Goal: Task Accomplishment & Management: Complete application form

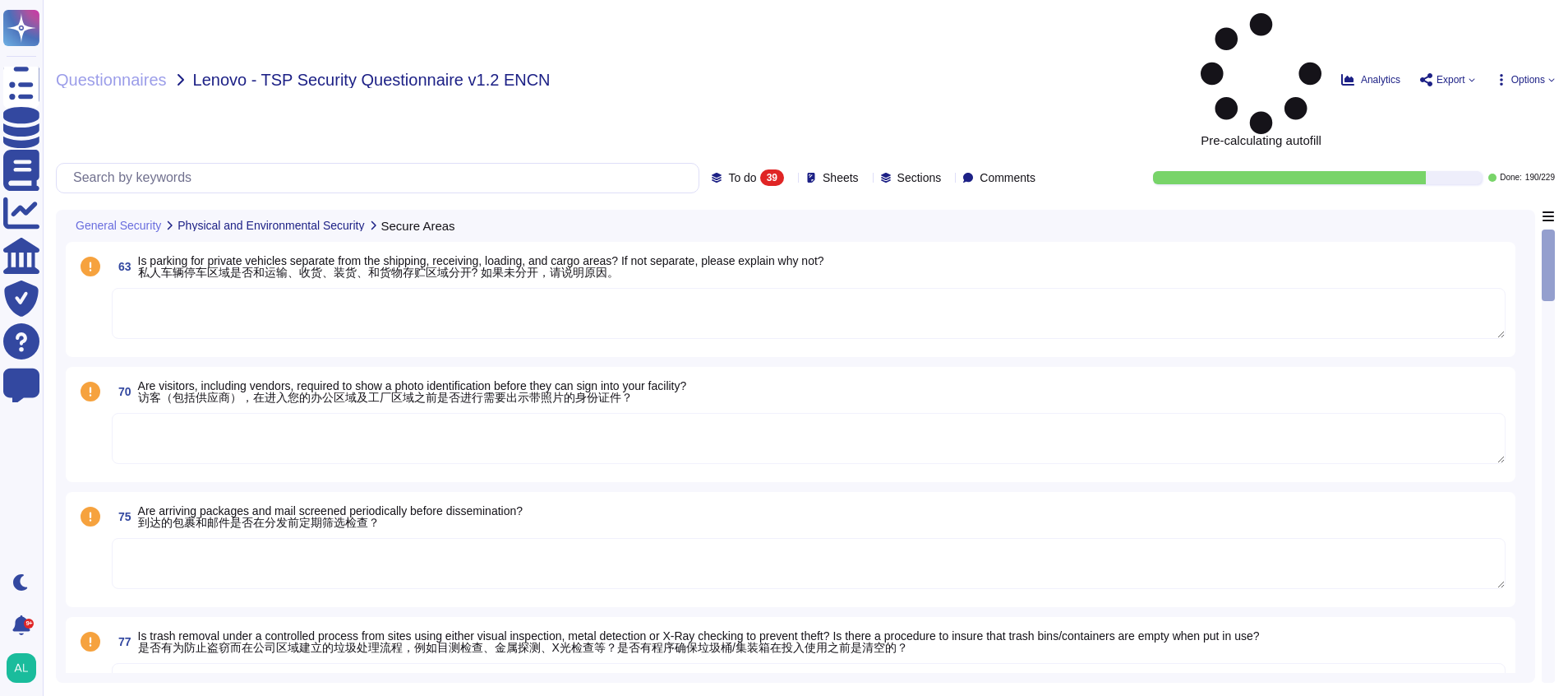
drag, startPoint x: 0, startPoint y: 0, endPoint x: 915, endPoint y: 19, distance: 915.2
click at [915, 19] on div "Questionnaires Lenovo - TSP Security Questionnaire v1.2 ENCN" at bounding box center [551, 79] width 990 height 133
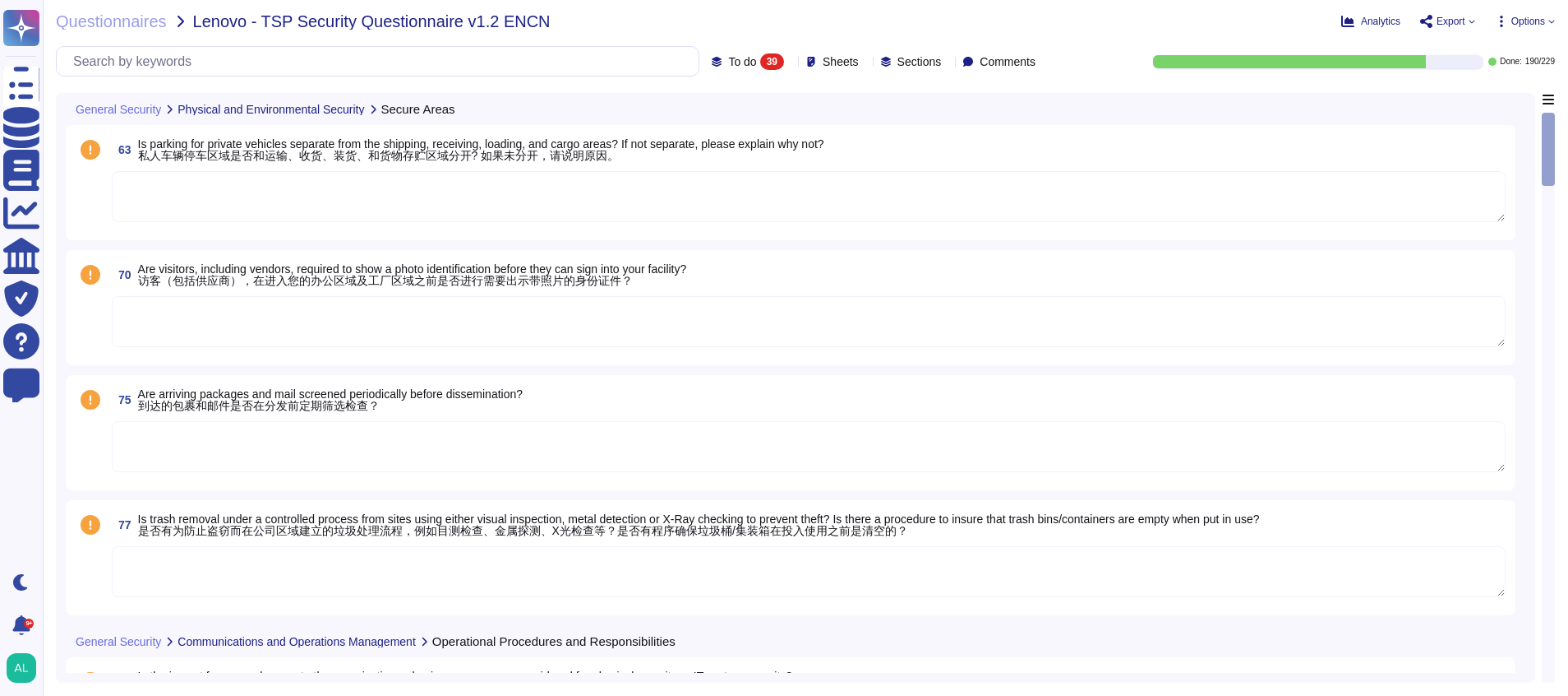
click at [505, 505] on div "77 Is trash removal under a controlled process from sites using either visual i…" at bounding box center [791, 558] width 1450 height 115
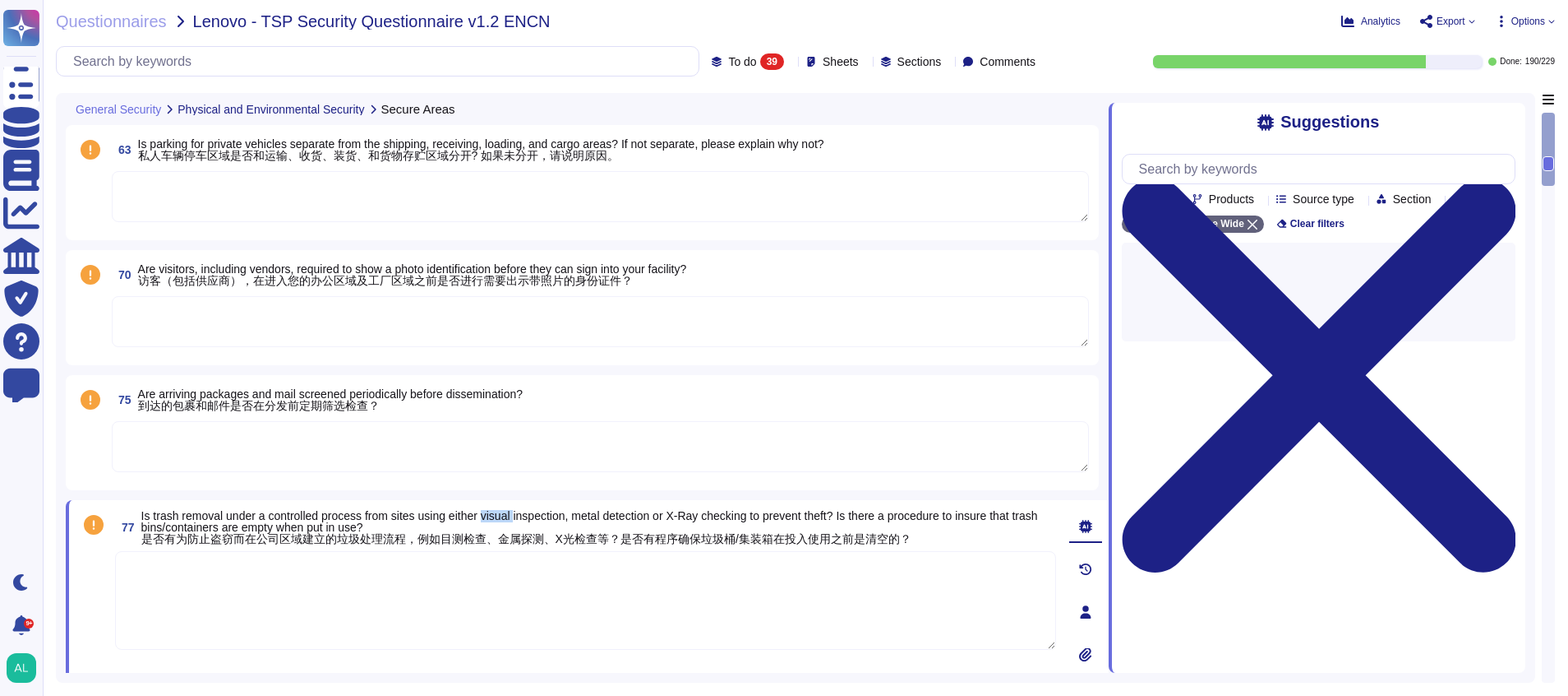
click at [505, 505] on div "77 Is trash removal under a controlled process from sites using either visual i…" at bounding box center [587, 612] width 1043 height 224
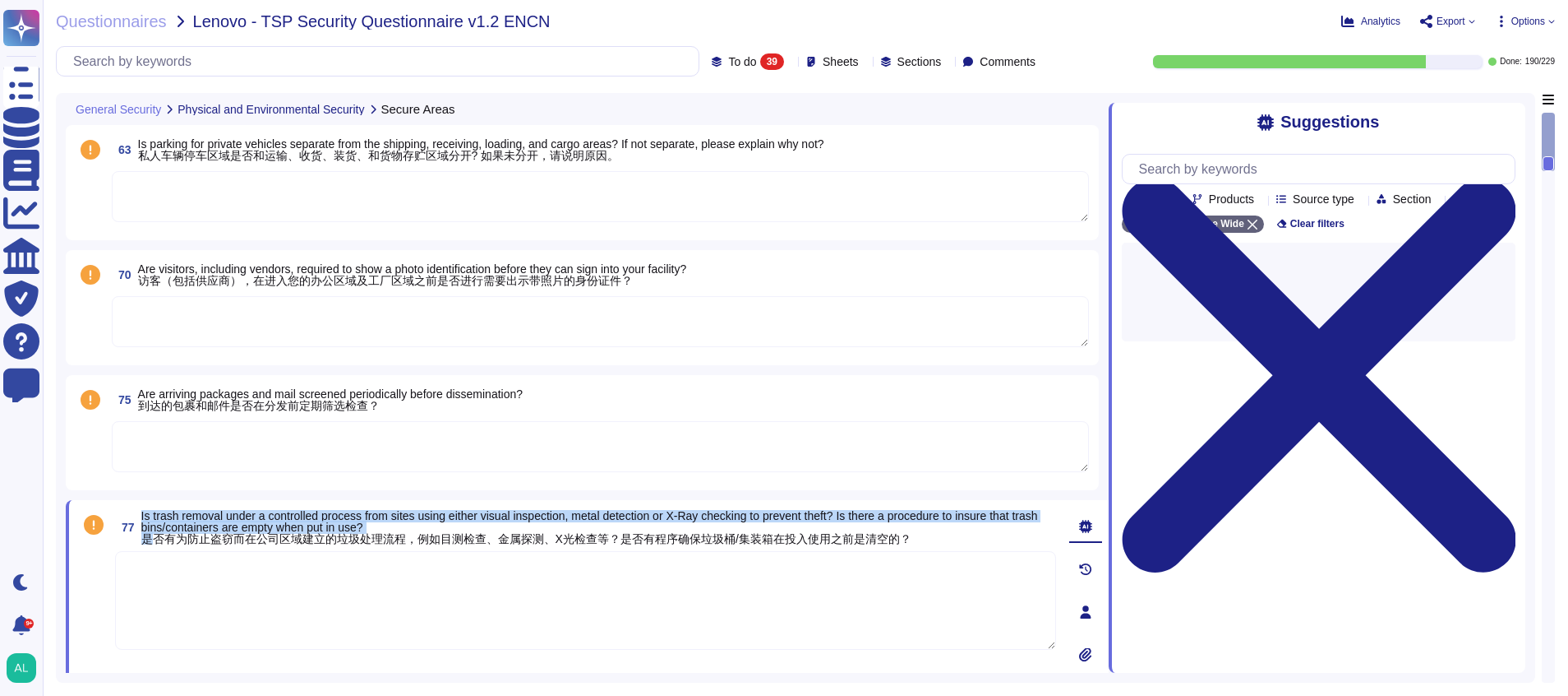
click at [505, 505] on div "77 Is trash removal under a controlled process from sites using either visual i…" at bounding box center [587, 612] width 1043 height 224
drag, startPoint x: 505, startPoint y: 505, endPoint x: 354, endPoint y: 458, distance: 158.1
click at [354, 458] on textarea at bounding box center [600, 446] width 977 height 51
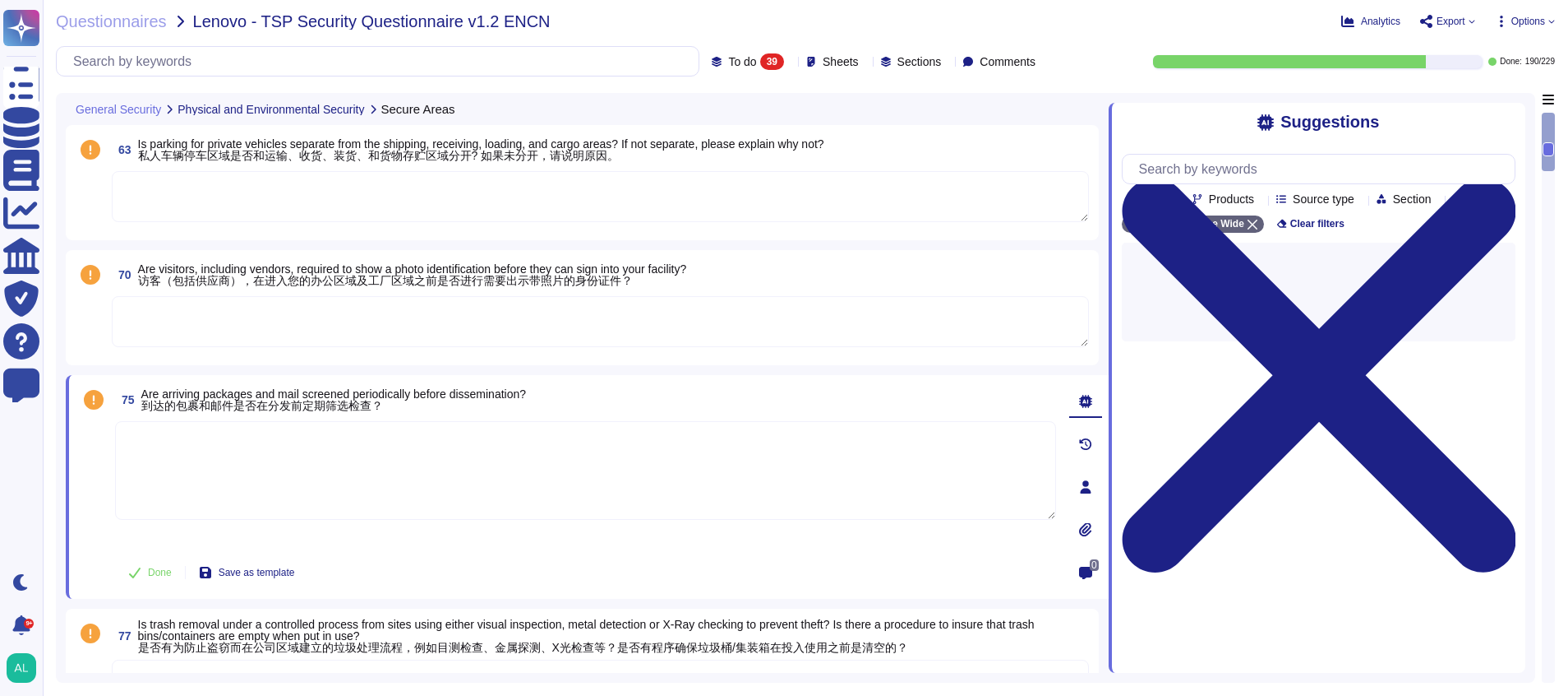
drag, startPoint x: 354, startPoint y: 458, endPoint x: 411, endPoint y: 431, distance: 63.1
click at [411, 431] on textarea at bounding box center [585, 470] width 941 height 99
drag, startPoint x: 212, startPoint y: 202, endPoint x: 168, endPoint y: 199, distance: 44.1
click at [168, 199] on textarea at bounding box center [600, 197] width 977 height 51
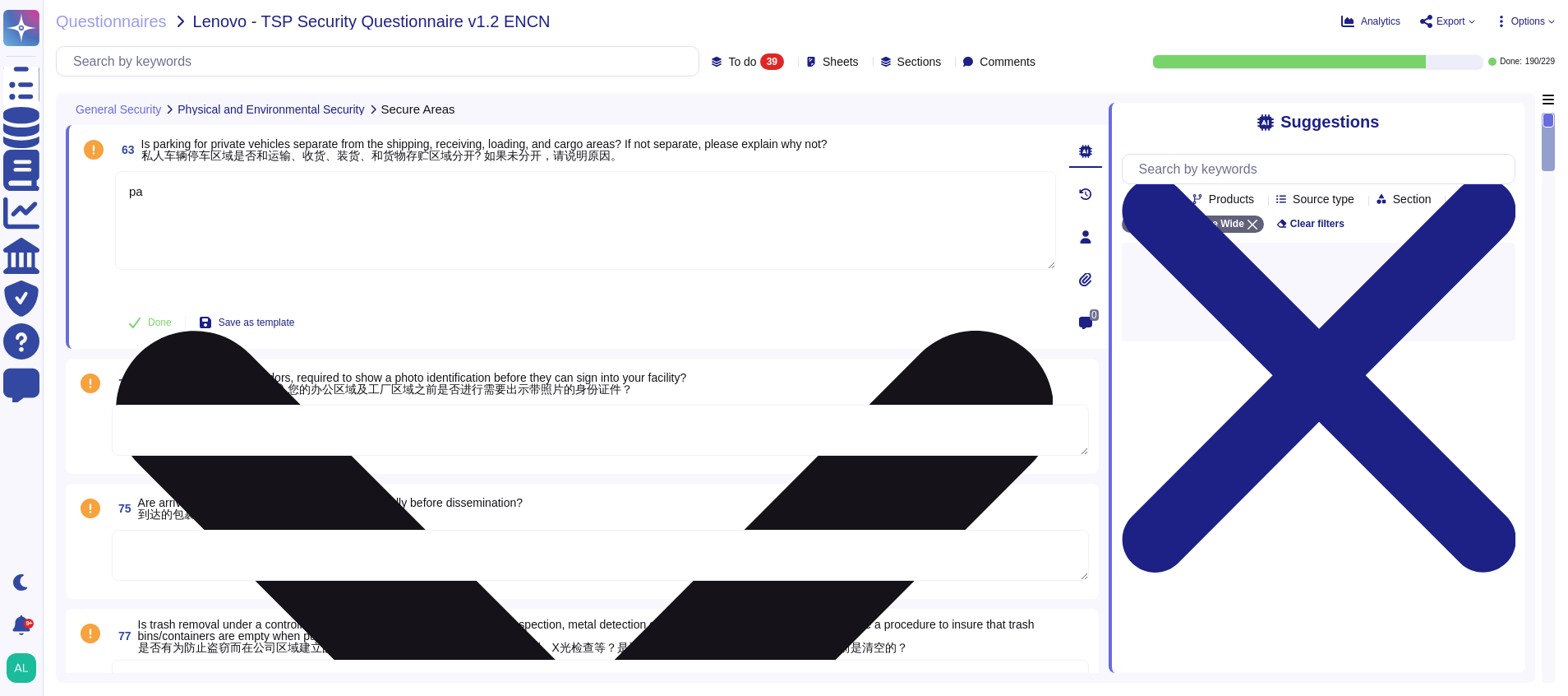
type textarea "p"
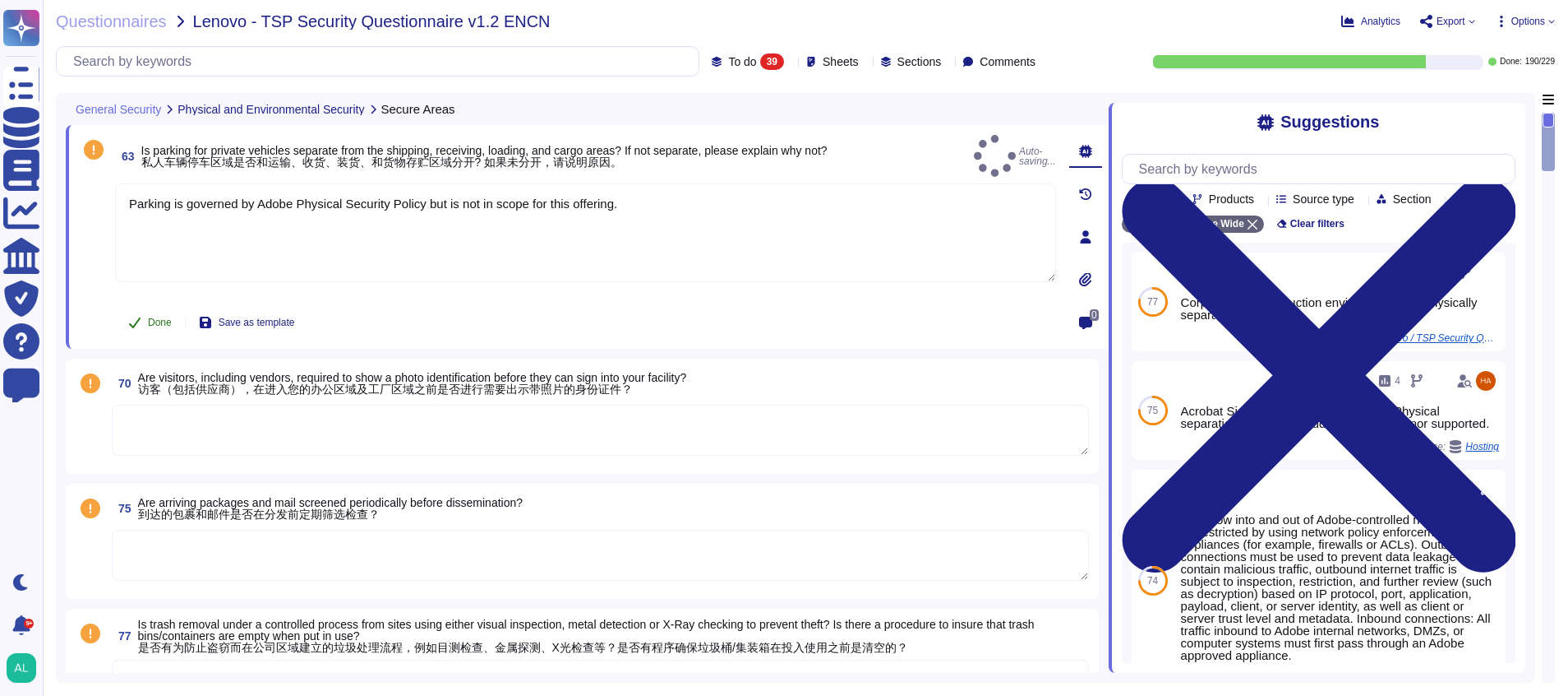
type textarea "Parking is governed by Adobe Physical Security Policy but is not in scope for t…"
click at [151, 327] on span "Done" at bounding box center [159, 322] width 24 height 9
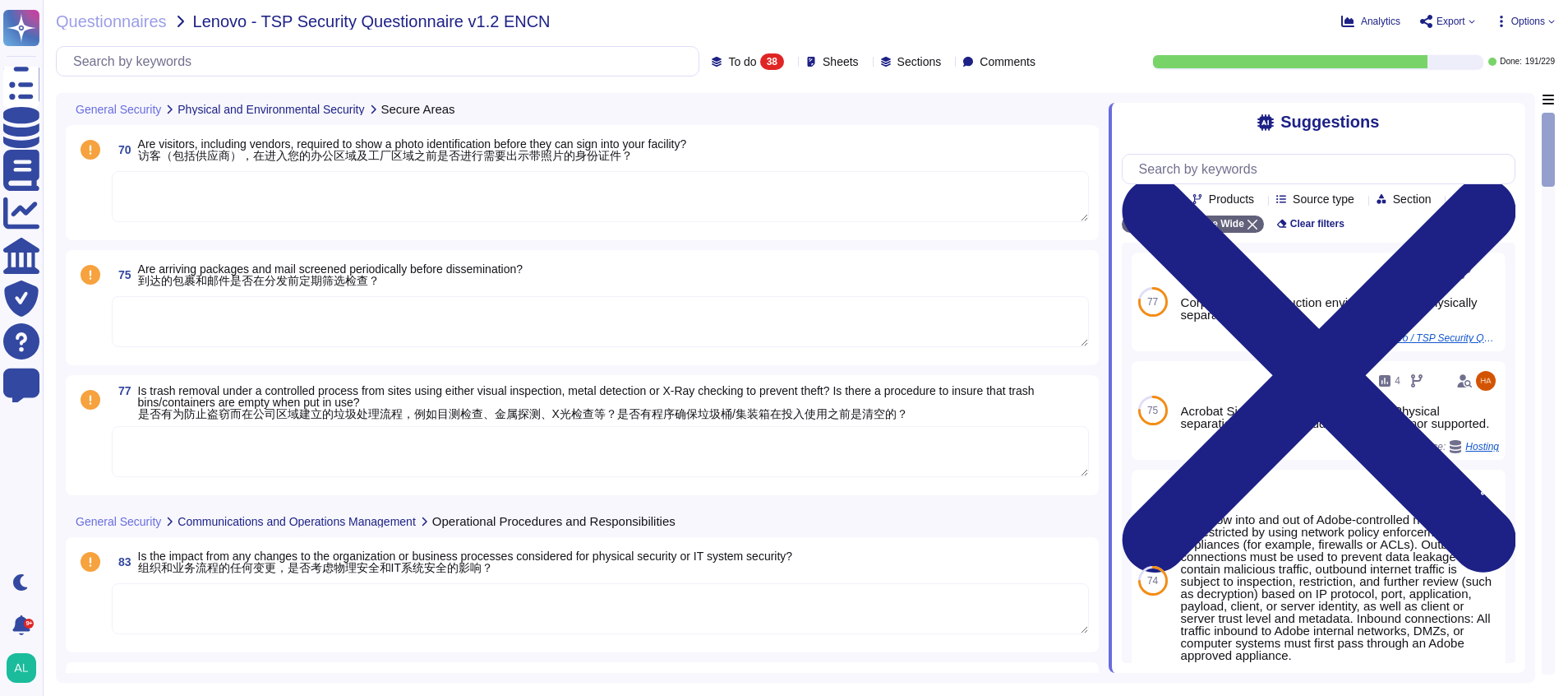
drag, startPoint x: 1507, startPoint y: 19, endPoint x: 856, endPoint y: 23, distance: 651.0
click at [856, 23] on div "Questionnaires Lenovo - TSP Security Questionnaire v1.2 ENCN" at bounding box center [551, 21] width 990 height 16
click at [1502, 23] on icon at bounding box center [1502, 22] width 13 height 13
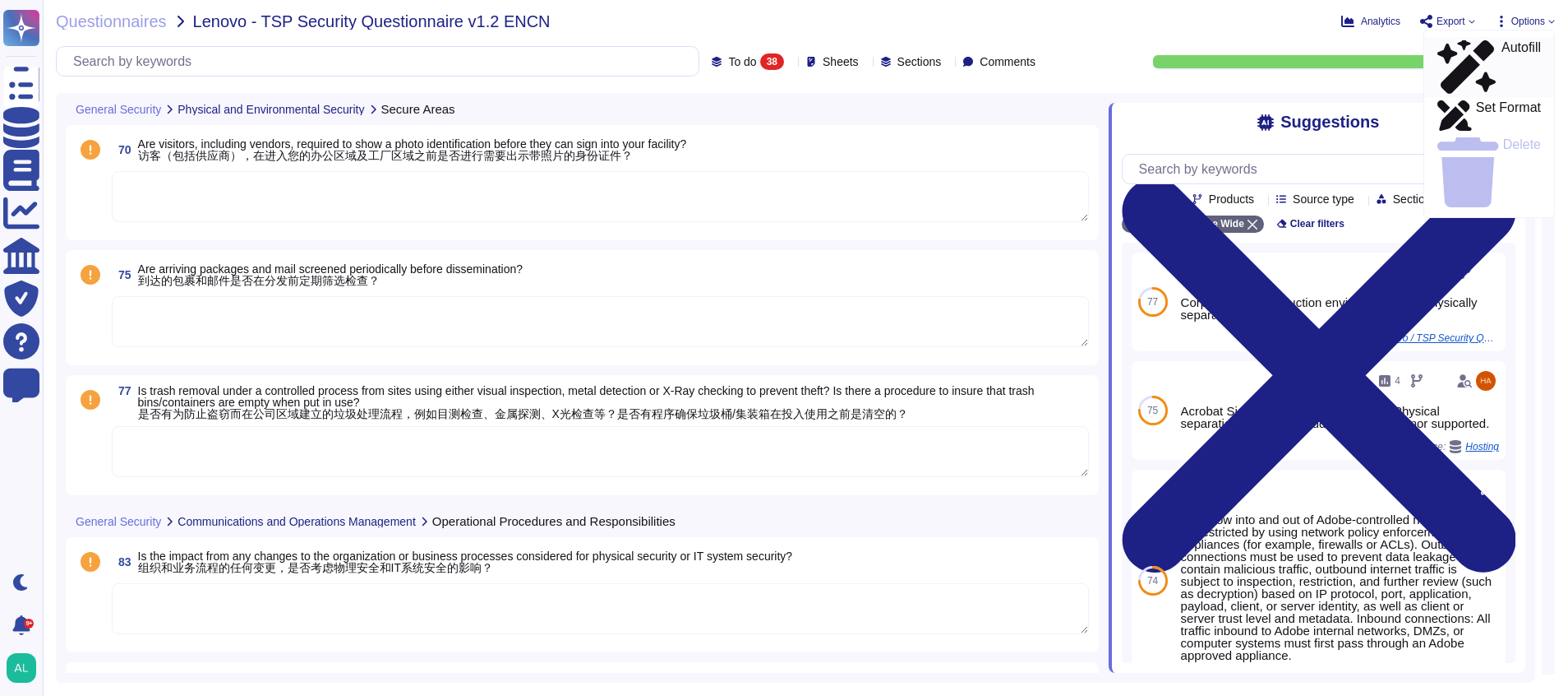
click at [1502, 46] on p "Autofill" at bounding box center [1522, 68] width 40 height 53
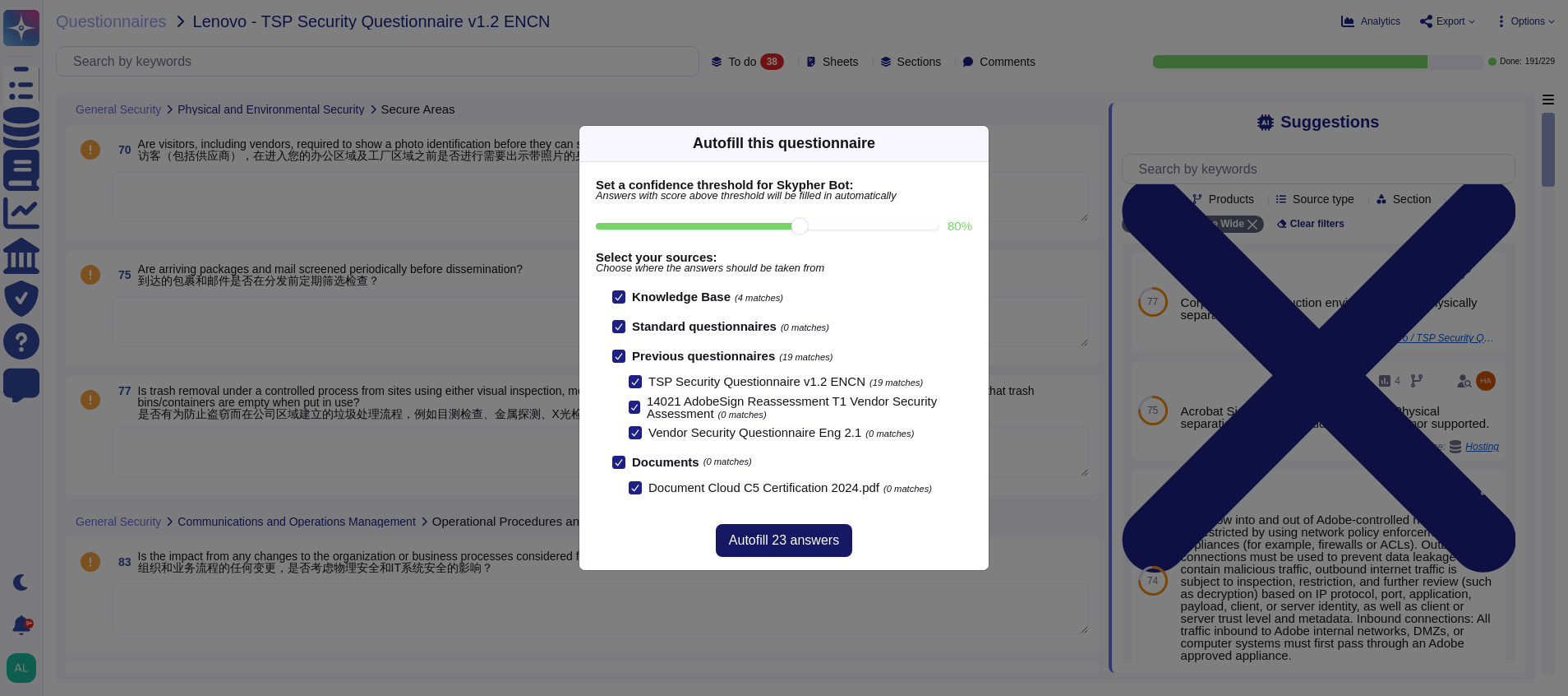
click at [782, 535] on span "Autofill 23 answers" at bounding box center [784, 541] width 110 height 13
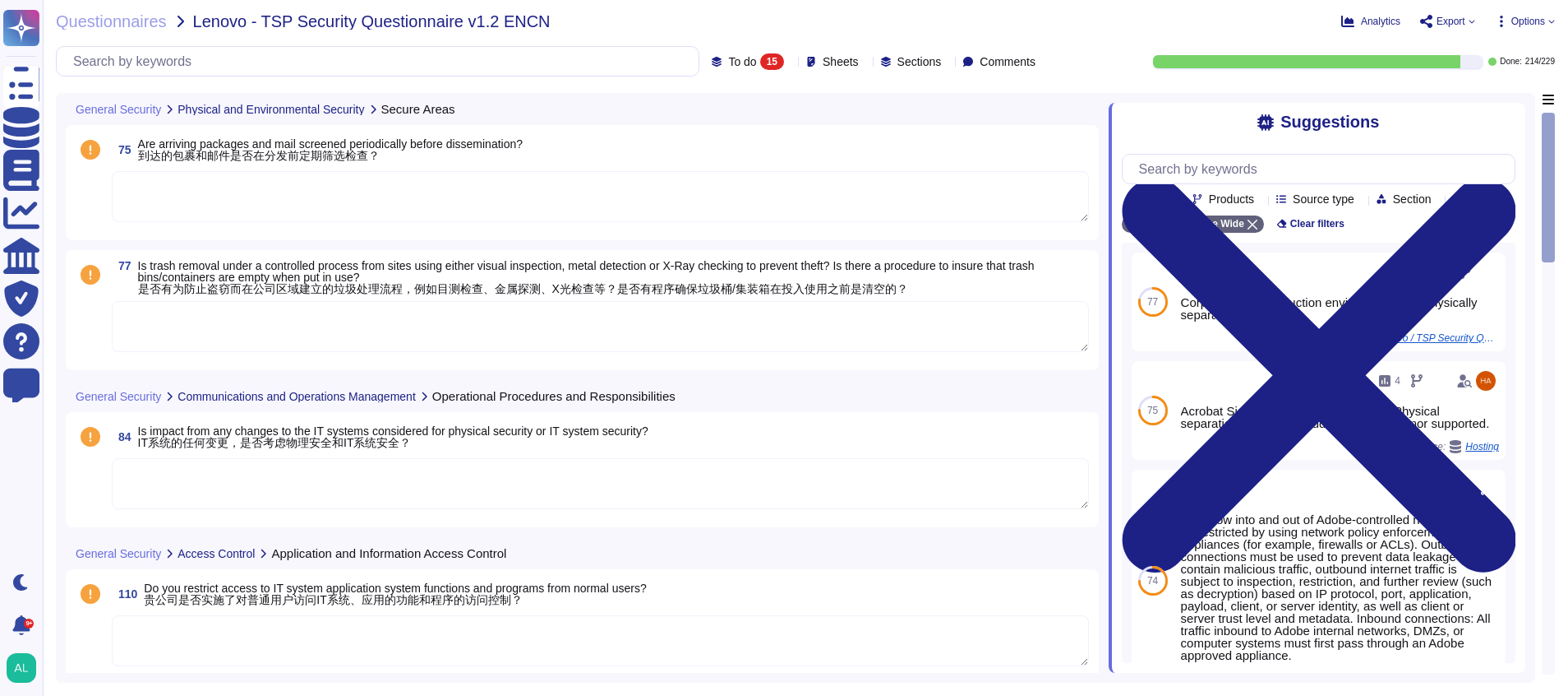
click at [1502, 26] on icon at bounding box center [1501, 22] width 3 height 11
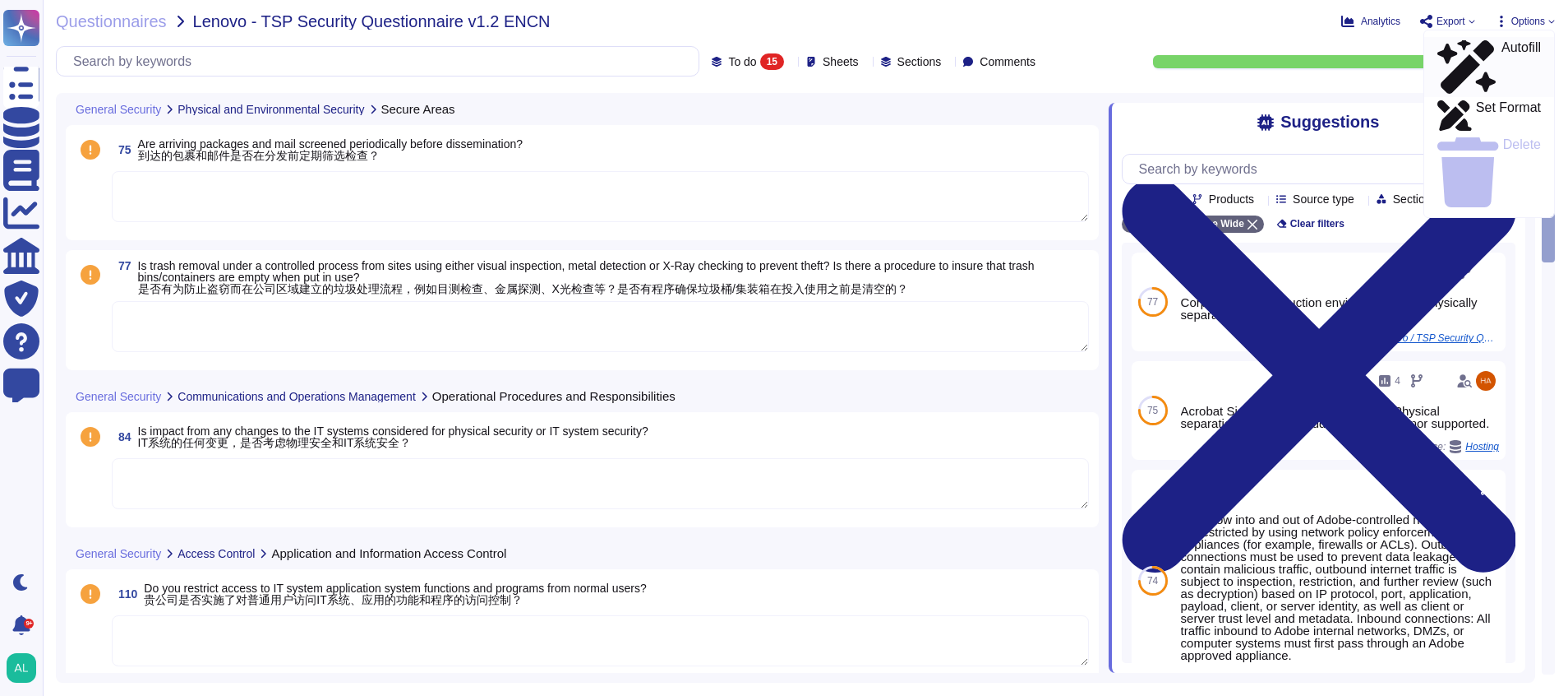
click at [1502, 45] on p "Autofill" at bounding box center [1522, 68] width 40 height 53
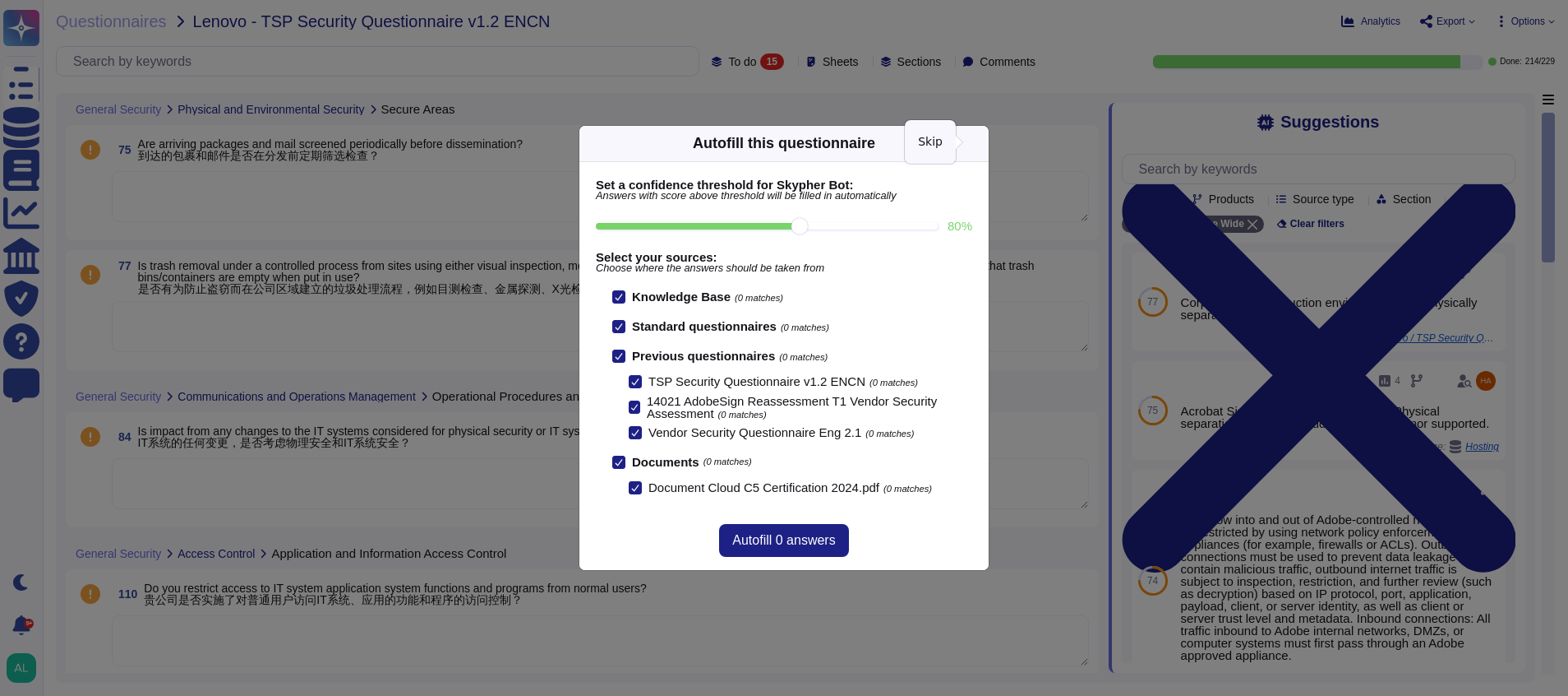
click at [979, 143] on icon at bounding box center [979, 143] width 0 height 0
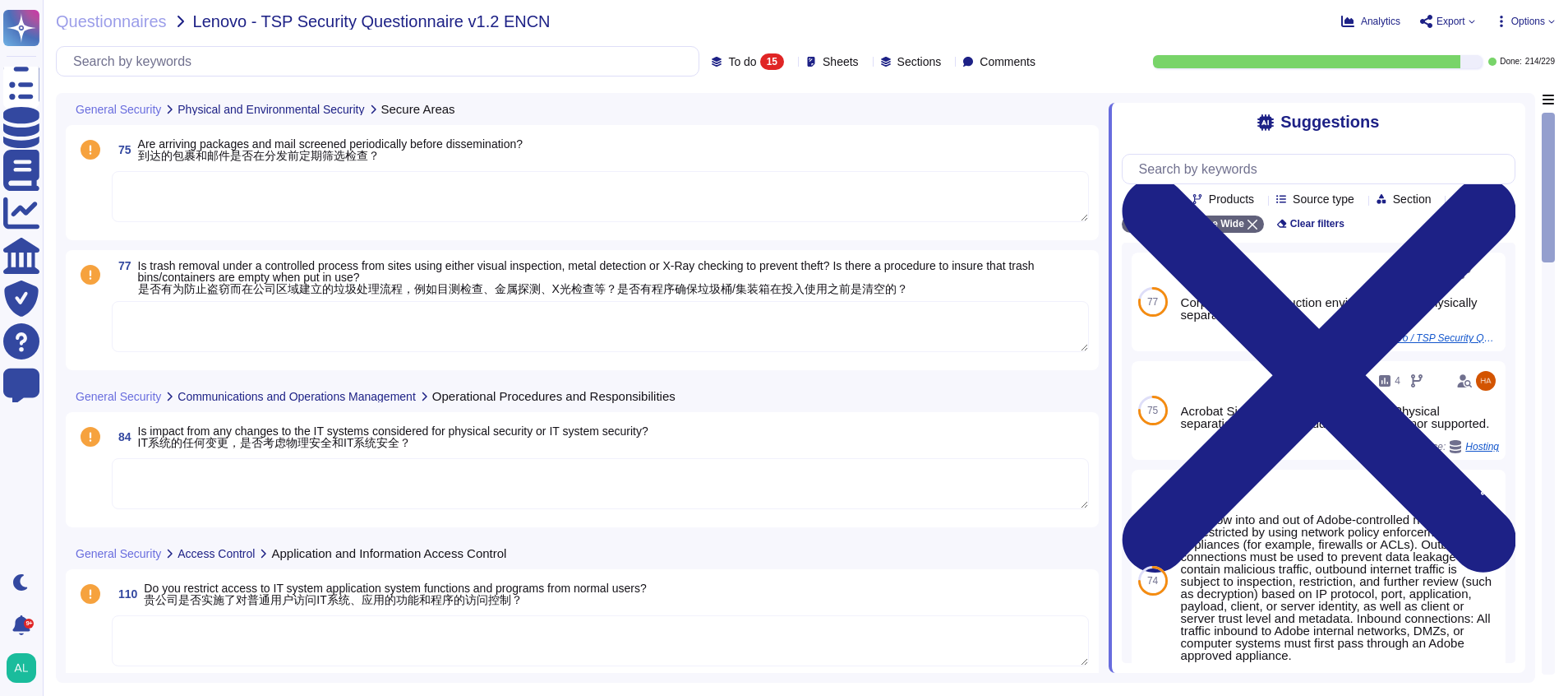
click at [357, 212] on textarea at bounding box center [600, 197] width 977 height 51
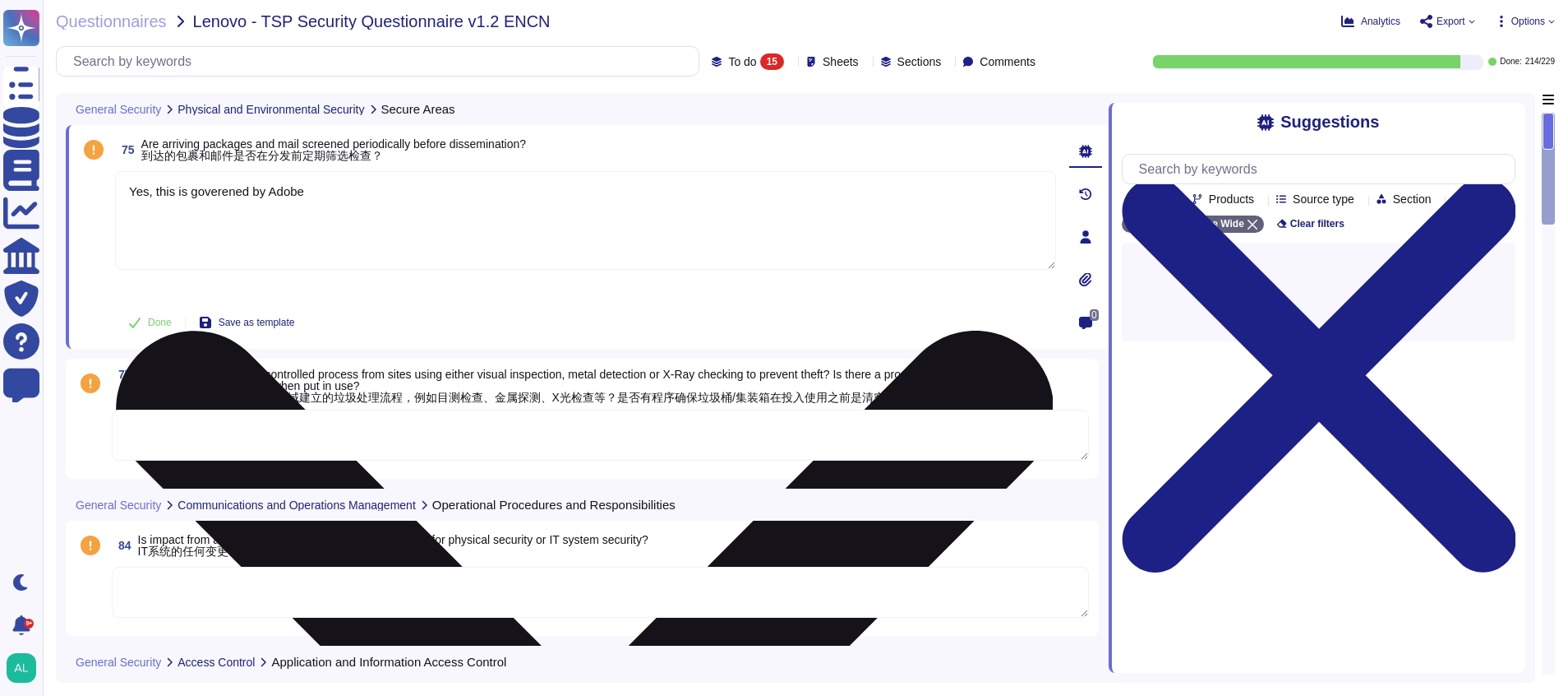
click at [375, 188] on textarea "Yes, this is governed by Adobe" at bounding box center [585, 220] width 941 height 99
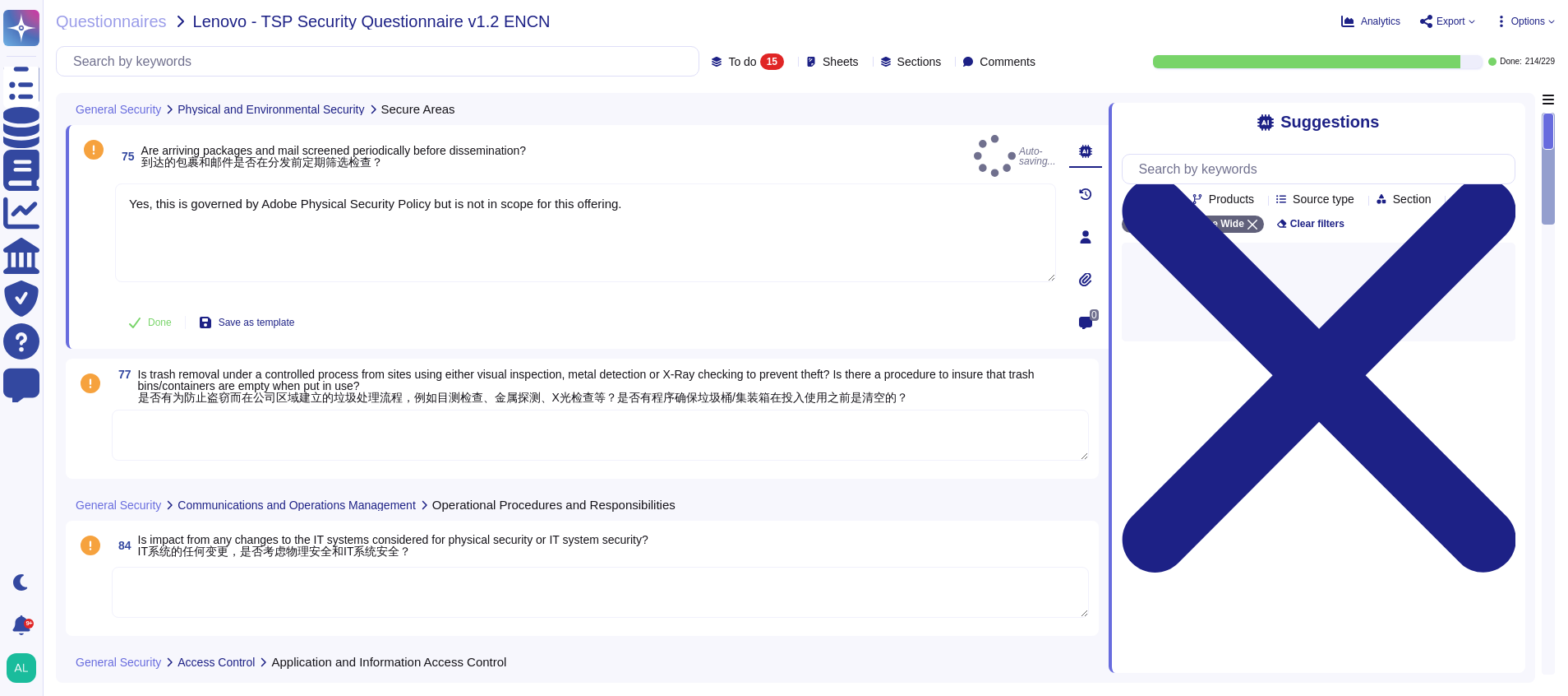
type textarea "Yes, this is governed by Adobe Physical Security Policy but is not in scope for…"
click at [305, 454] on textarea at bounding box center [600, 435] width 977 height 51
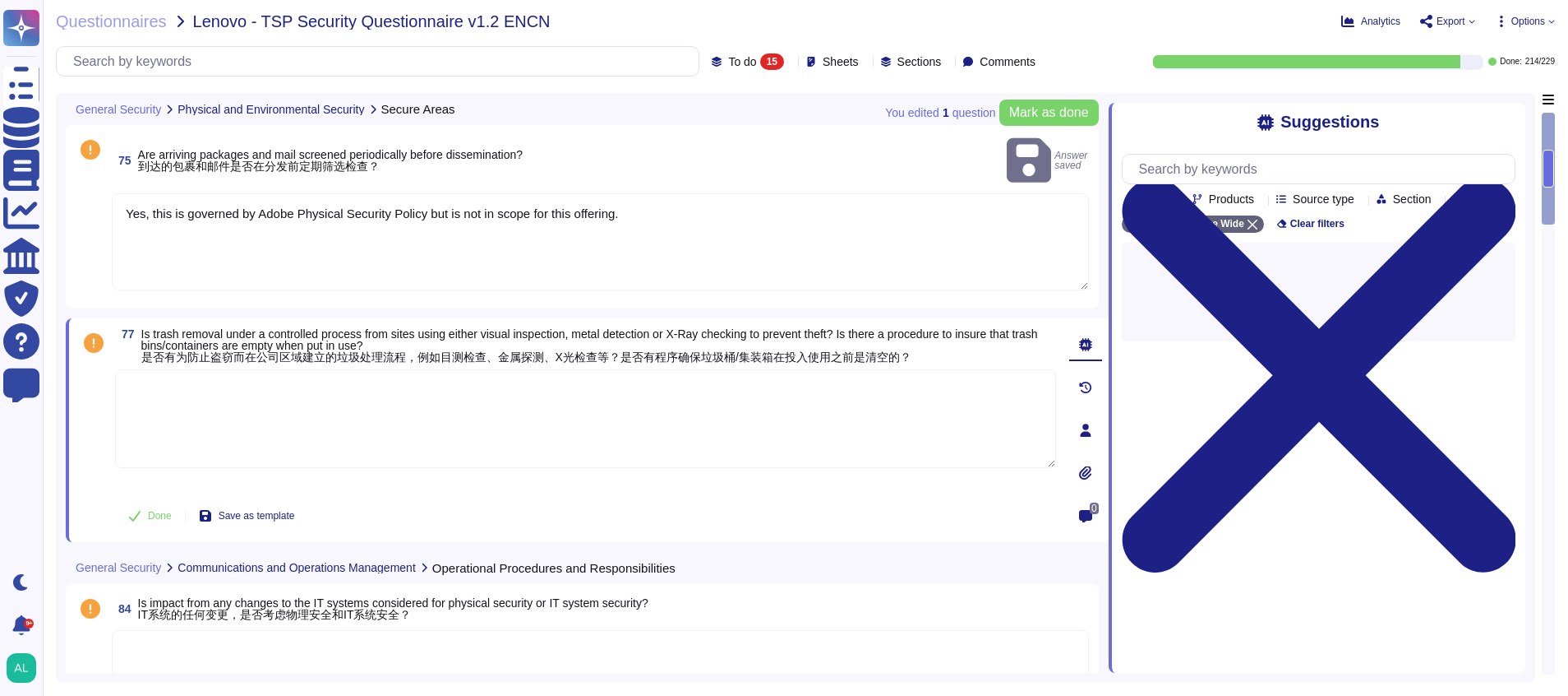
paste textarea "Yes, this is governed by Adobe Physical Security Policy but is not in scope for…"
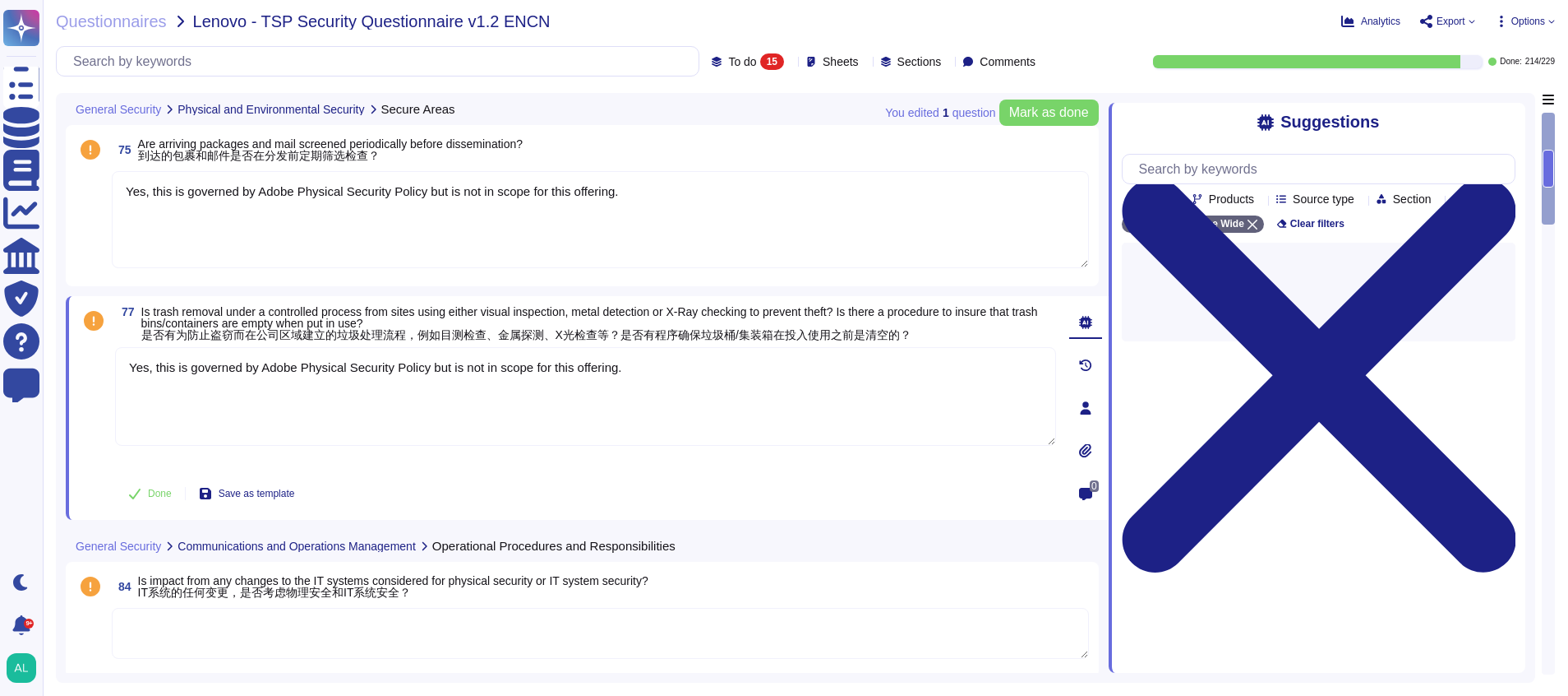
type textarea "Yes, this is governed by Adobe Physical Security Policy but is not in scope for…"
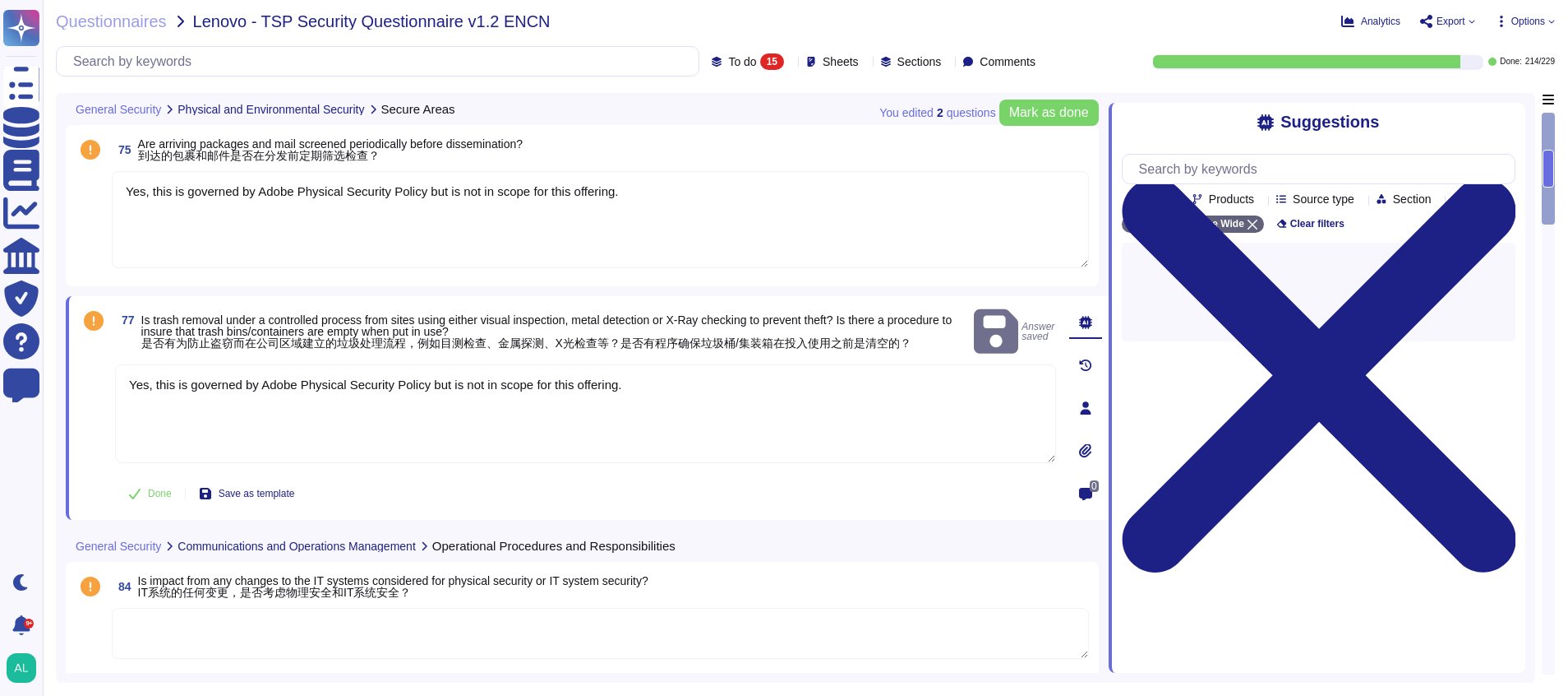
drag, startPoint x: 1547, startPoint y: 162, endPoint x: 1554, endPoint y: 180, distance: 19.3
click at [1554, 180] on div at bounding box center [1548, 394] width 13 height 561
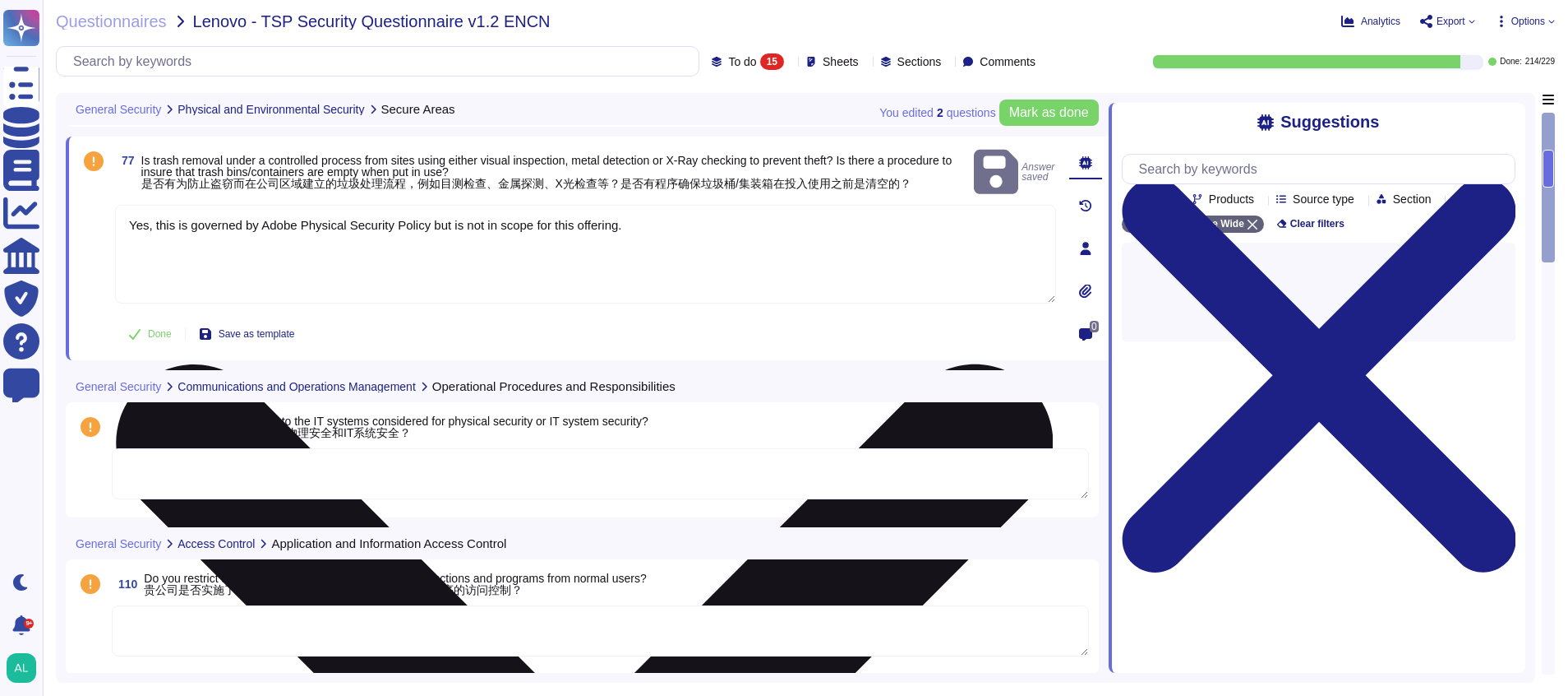
scroll to position [161, 0]
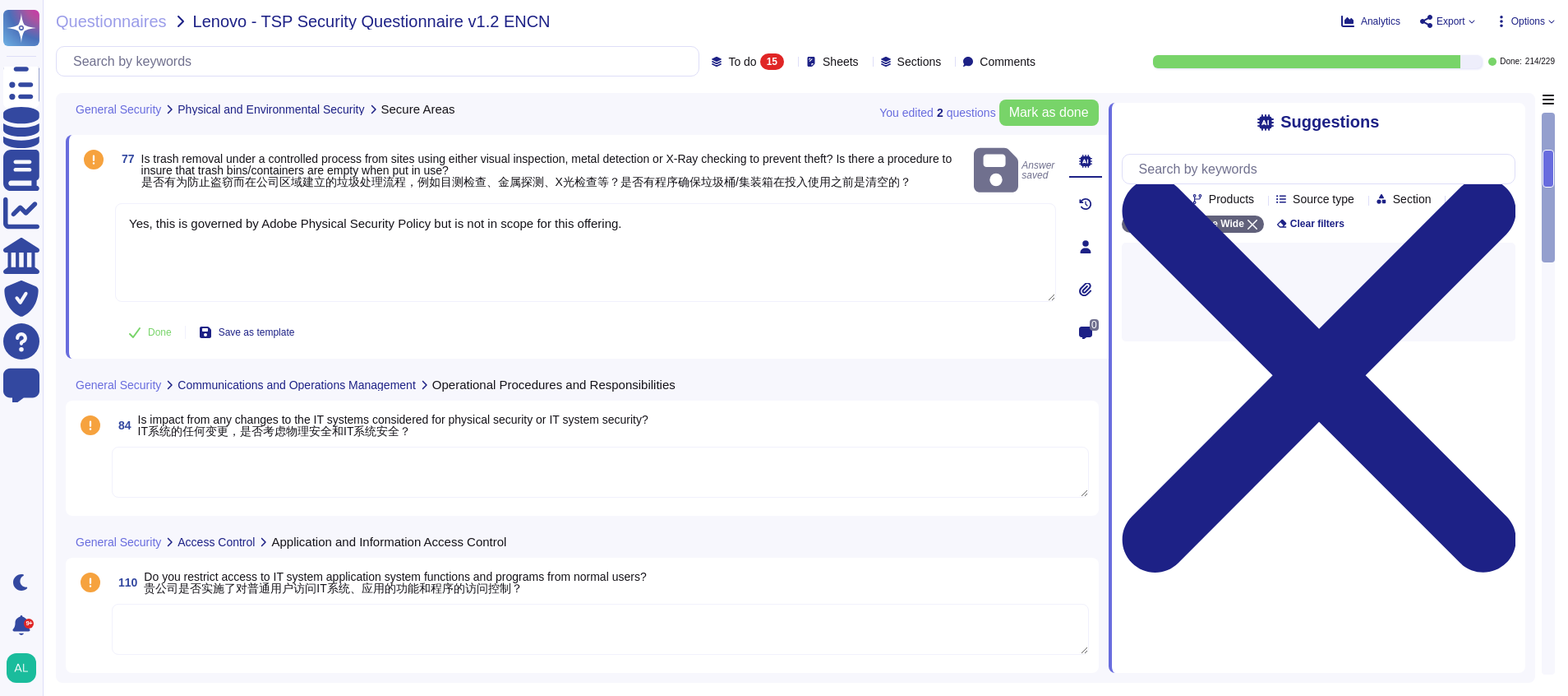
click at [198, 477] on textarea at bounding box center [600, 472] width 977 height 51
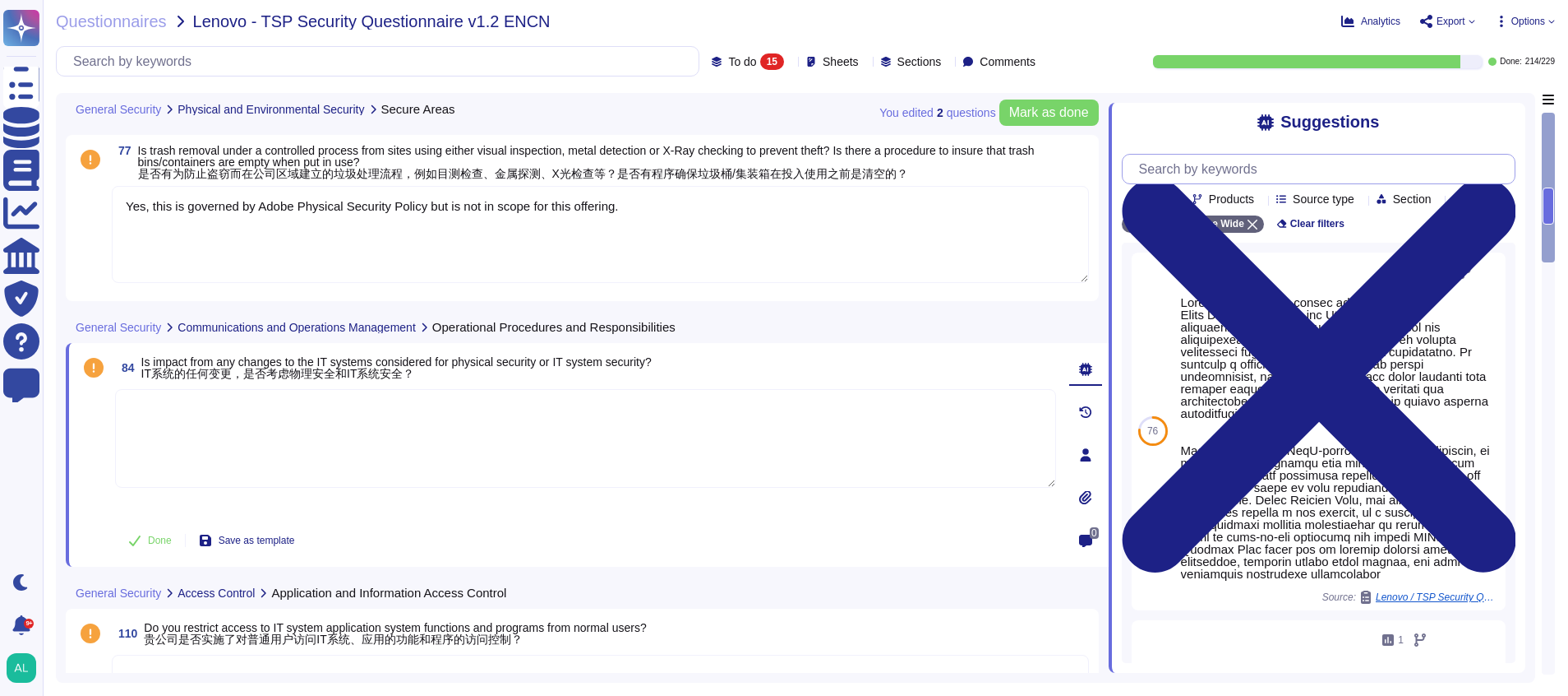
click at [1236, 178] on input "text" at bounding box center [1323, 169] width 384 height 29
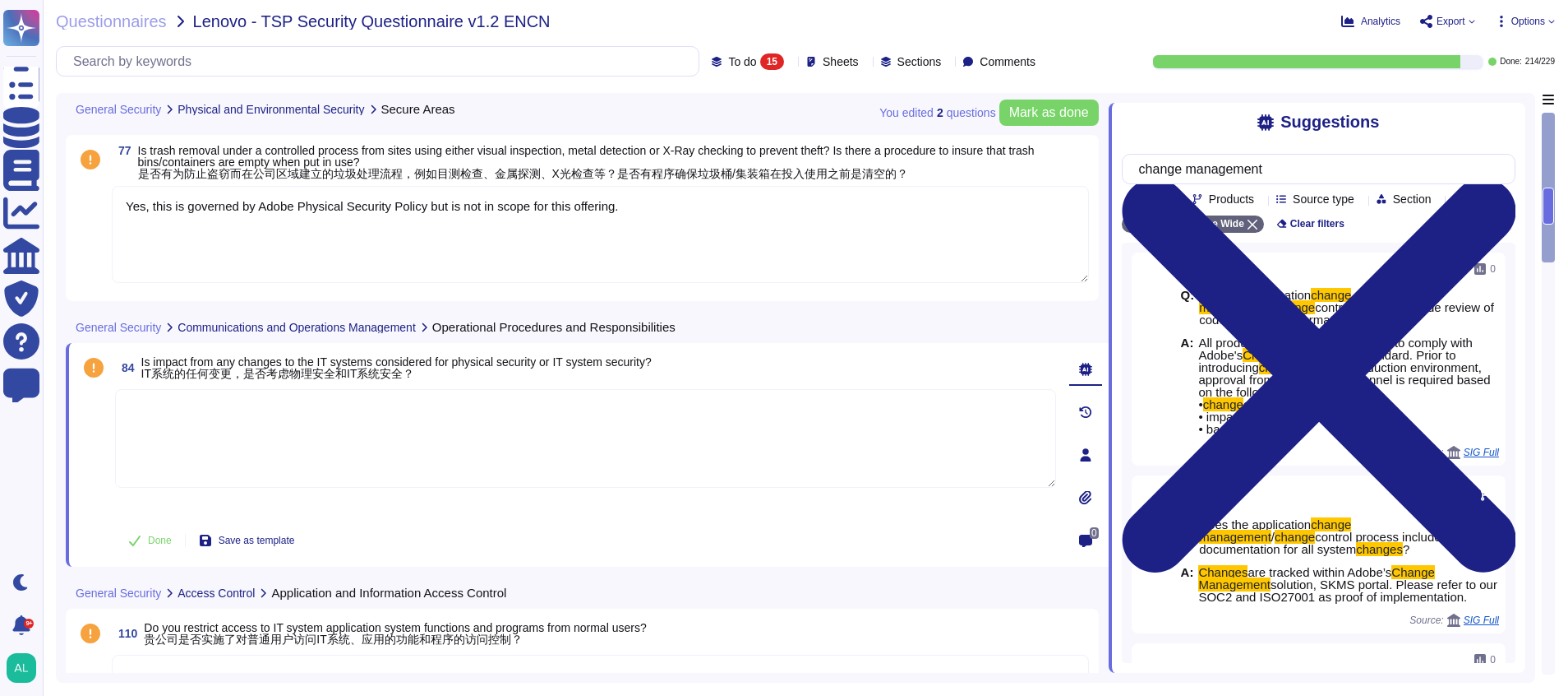
drag, startPoint x: 1551, startPoint y: 220, endPoint x: 1560, endPoint y: 248, distance: 29.4
drag, startPoint x: 1560, startPoint y: 248, endPoint x: 1094, endPoint y: 24, distance: 517.0
click at [1094, 24] on div "Analytics Export Options Autofill Set Format Delete" at bounding box center [1307, 21] width 496 height 16
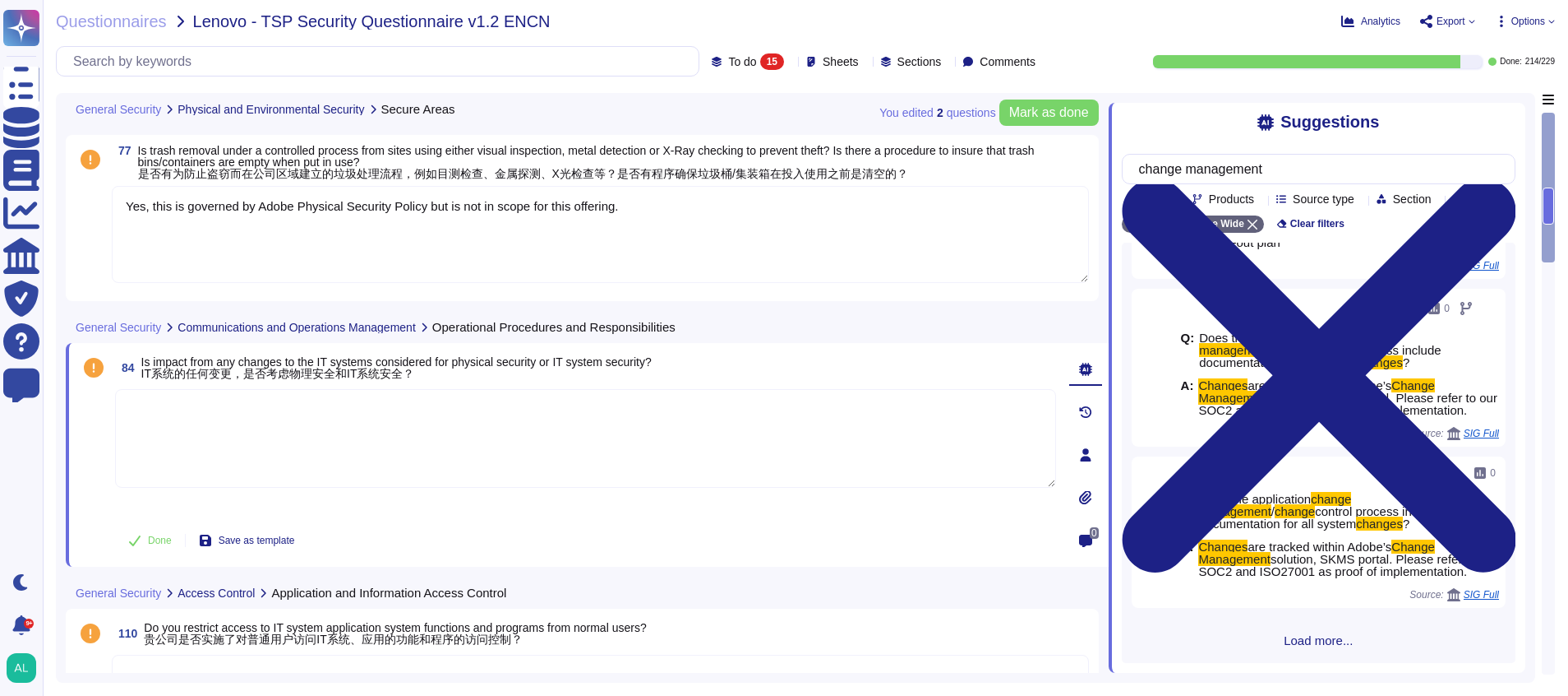
scroll to position [243, 0]
click at [1291, 635] on span "Load more..." at bounding box center [1319, 639] width 393 height 12
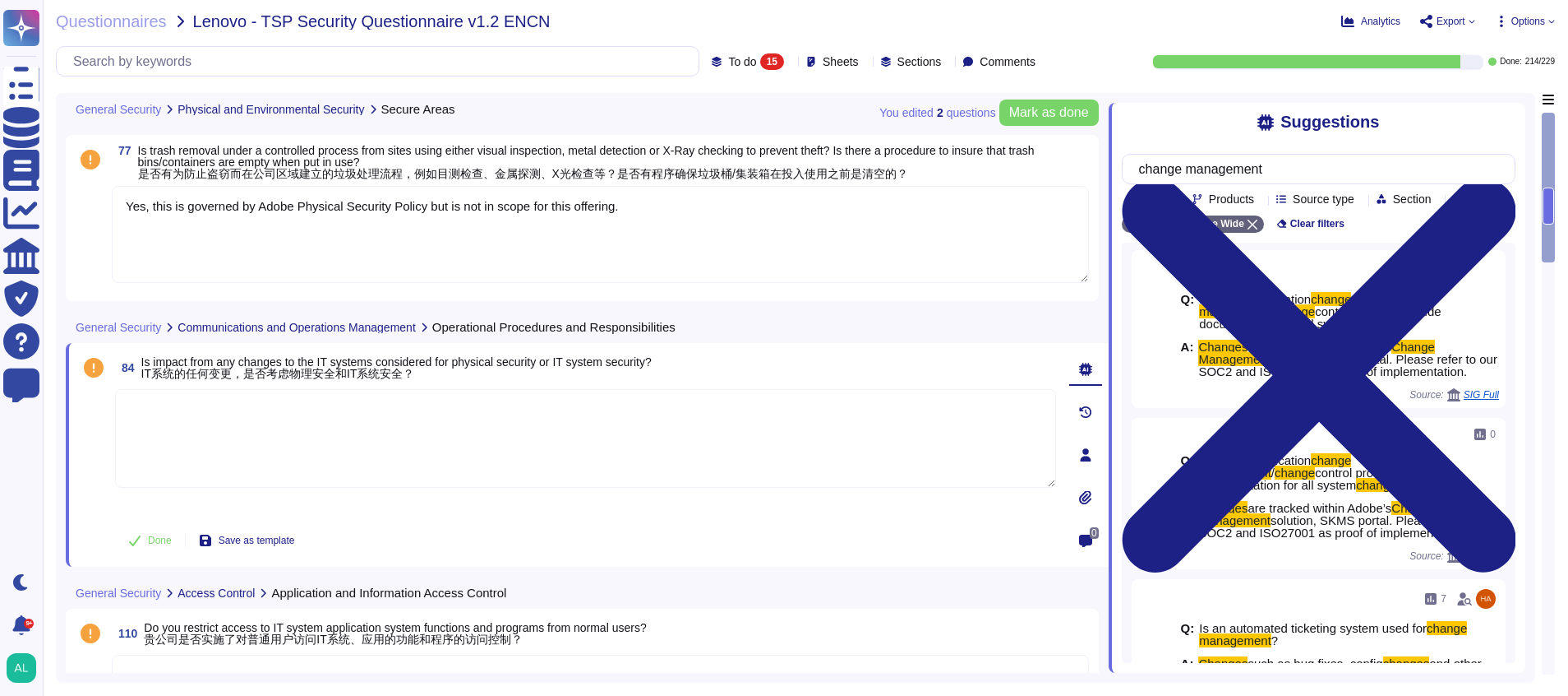
scroll to position [0, 0]
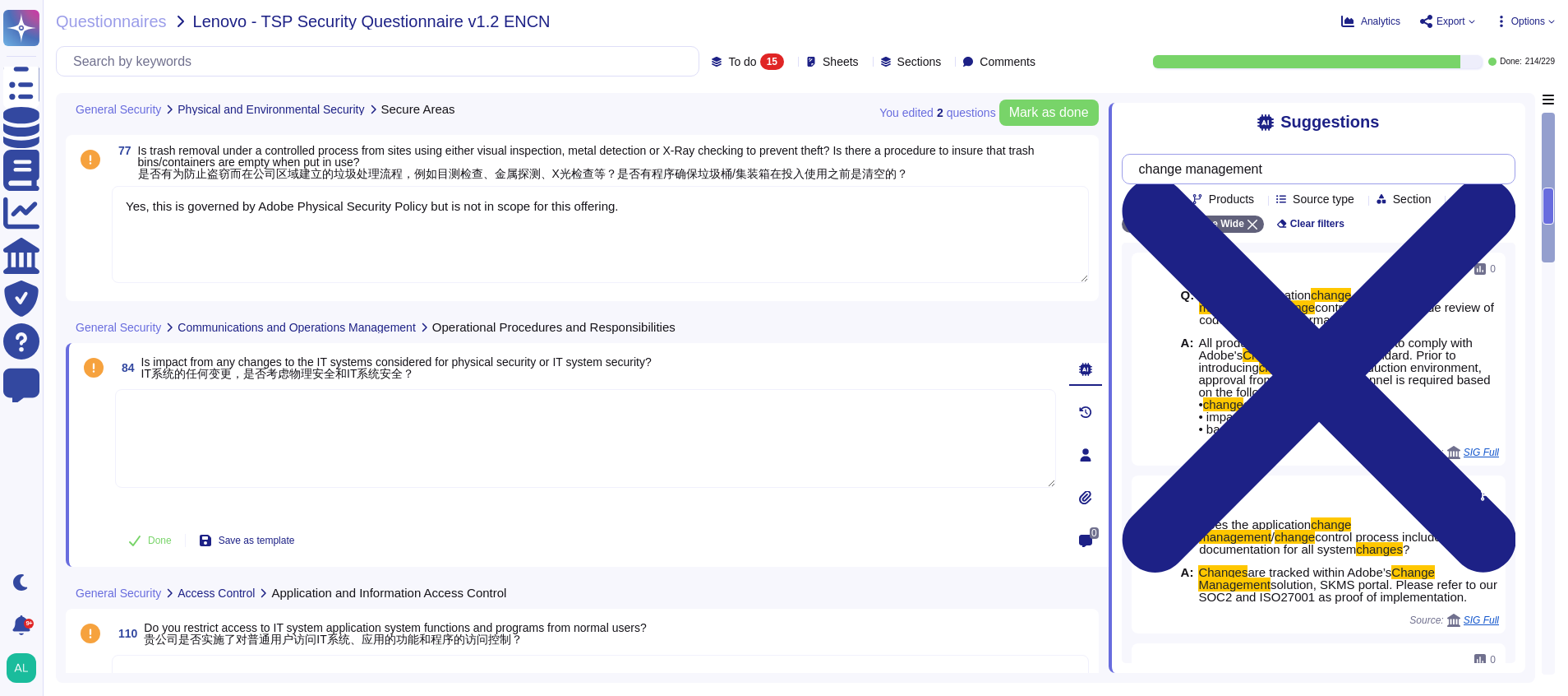
click at [1340, 176] on input "change management" at bounding box center [1315, 169] width 367 height 29
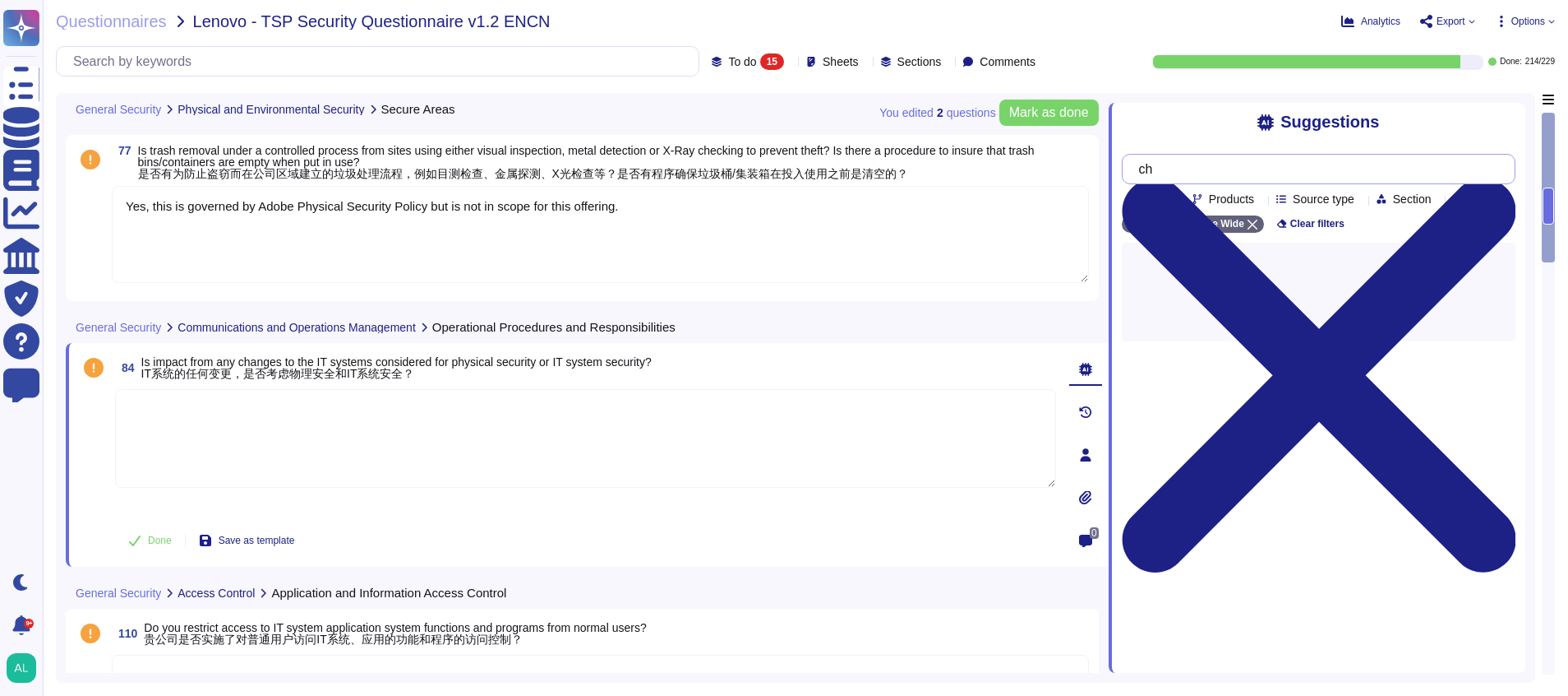
type input "c"
type input "systematic change"
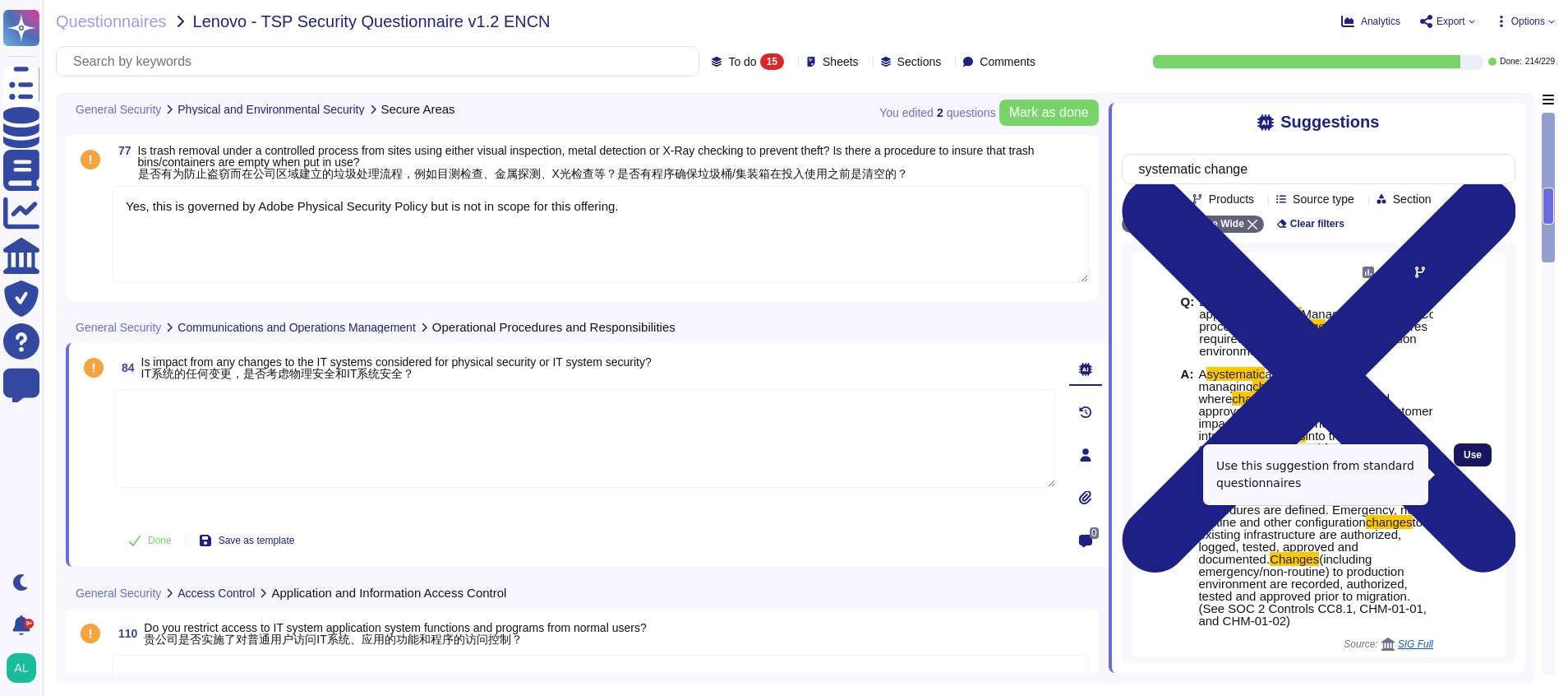
click at [1464, 460] on span "Use" at bounding box center [1472, 455] width 18 height 9
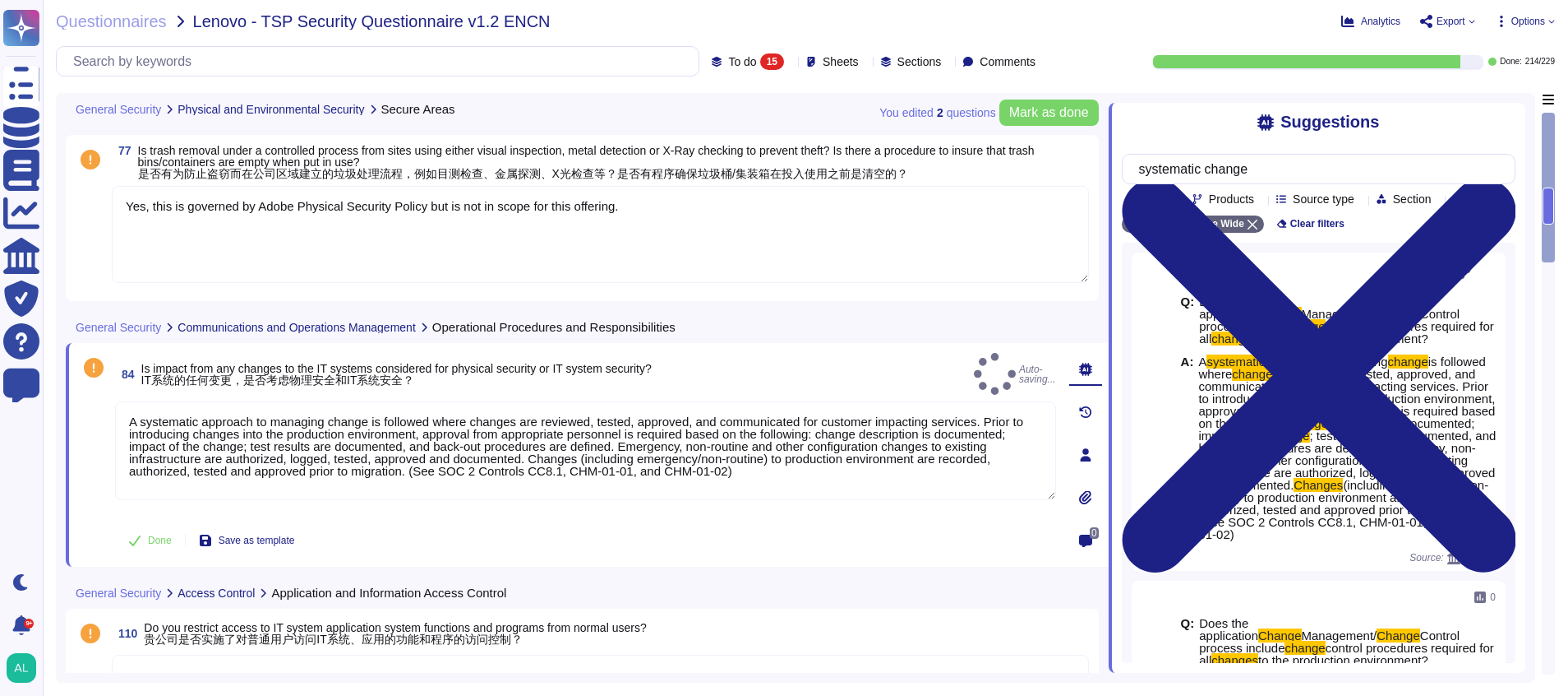
type textarea "A systematic approach to managing change is followed where changes are reviewed…"
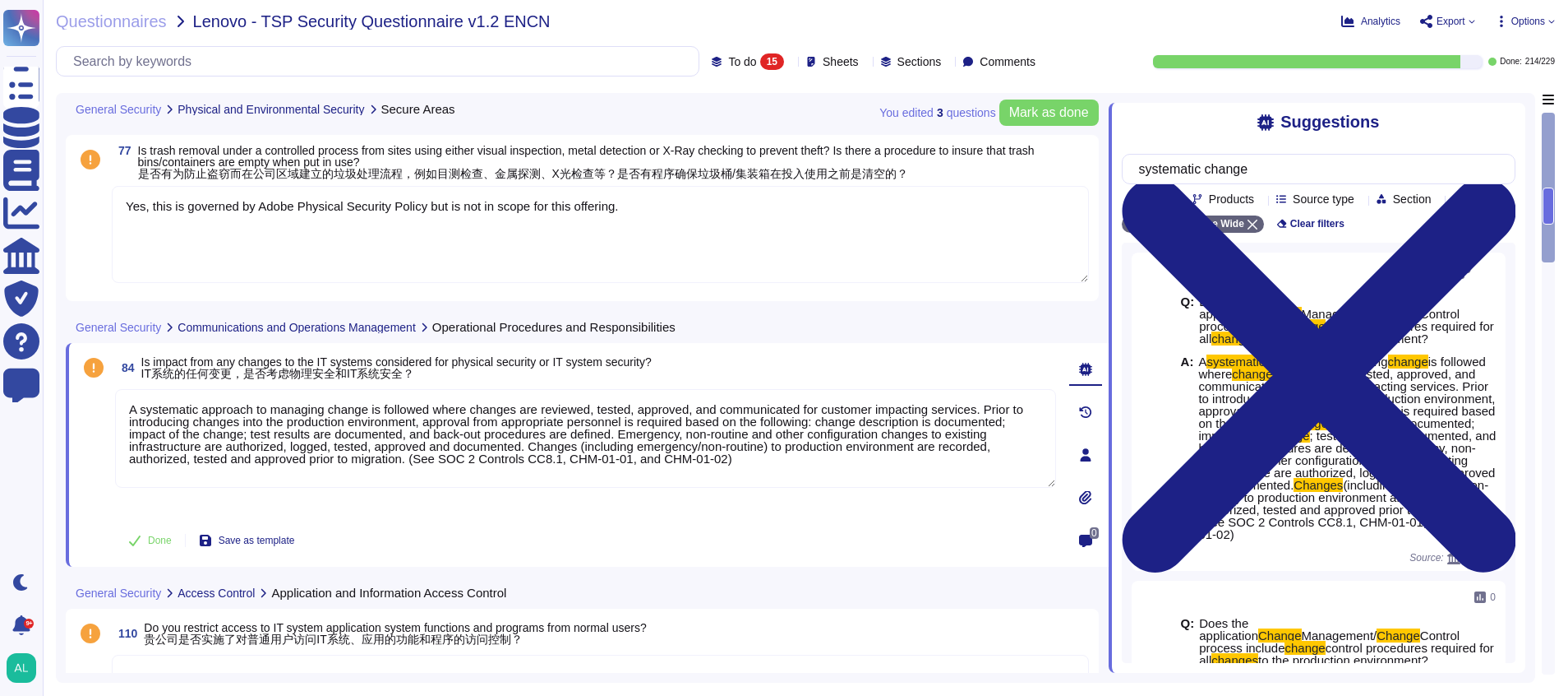
drag, startPoint x: 1548, startPoint y: 198, endPoint x: 1553, endPoint y: 224, distance: 26.5
click at [1553, 224] on div at bounding box center [1548, 205] width 11 height 37
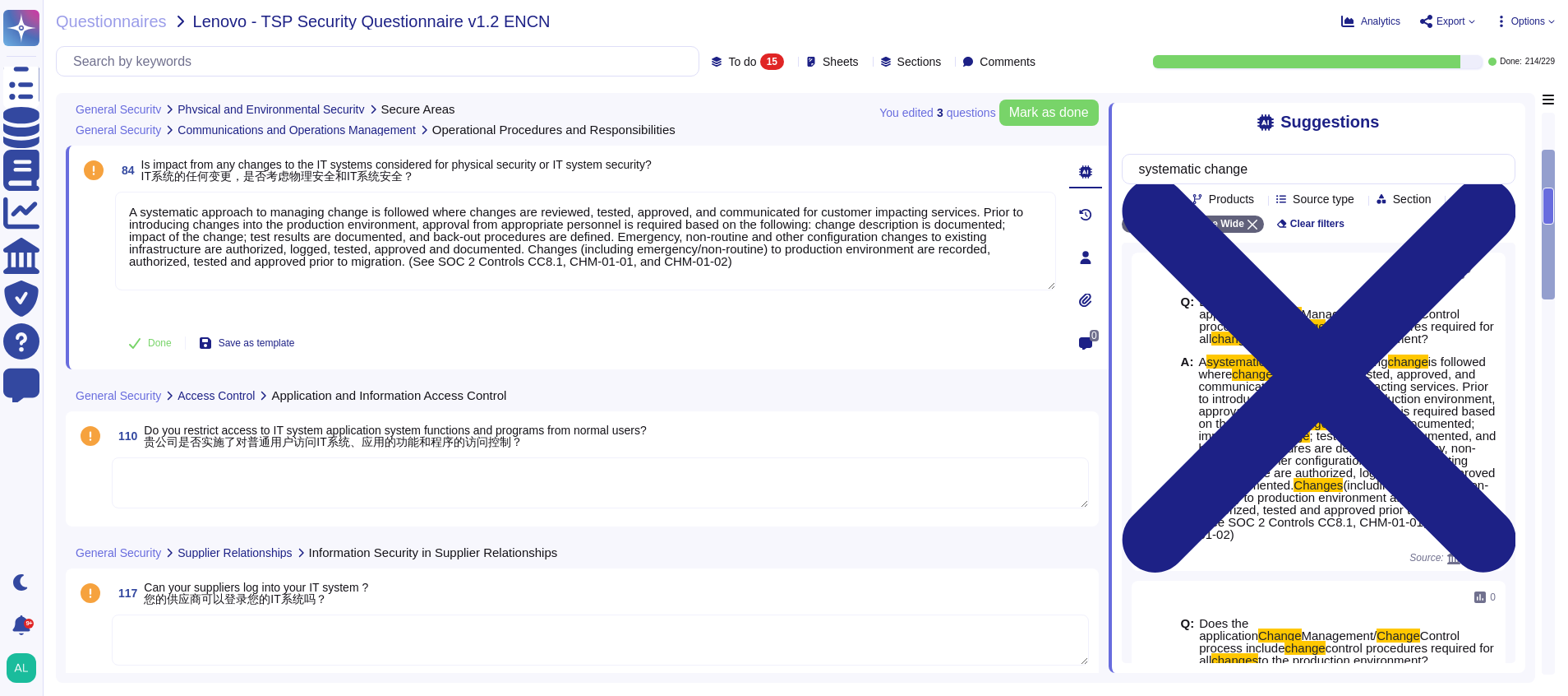
scroll to position [360, 0]
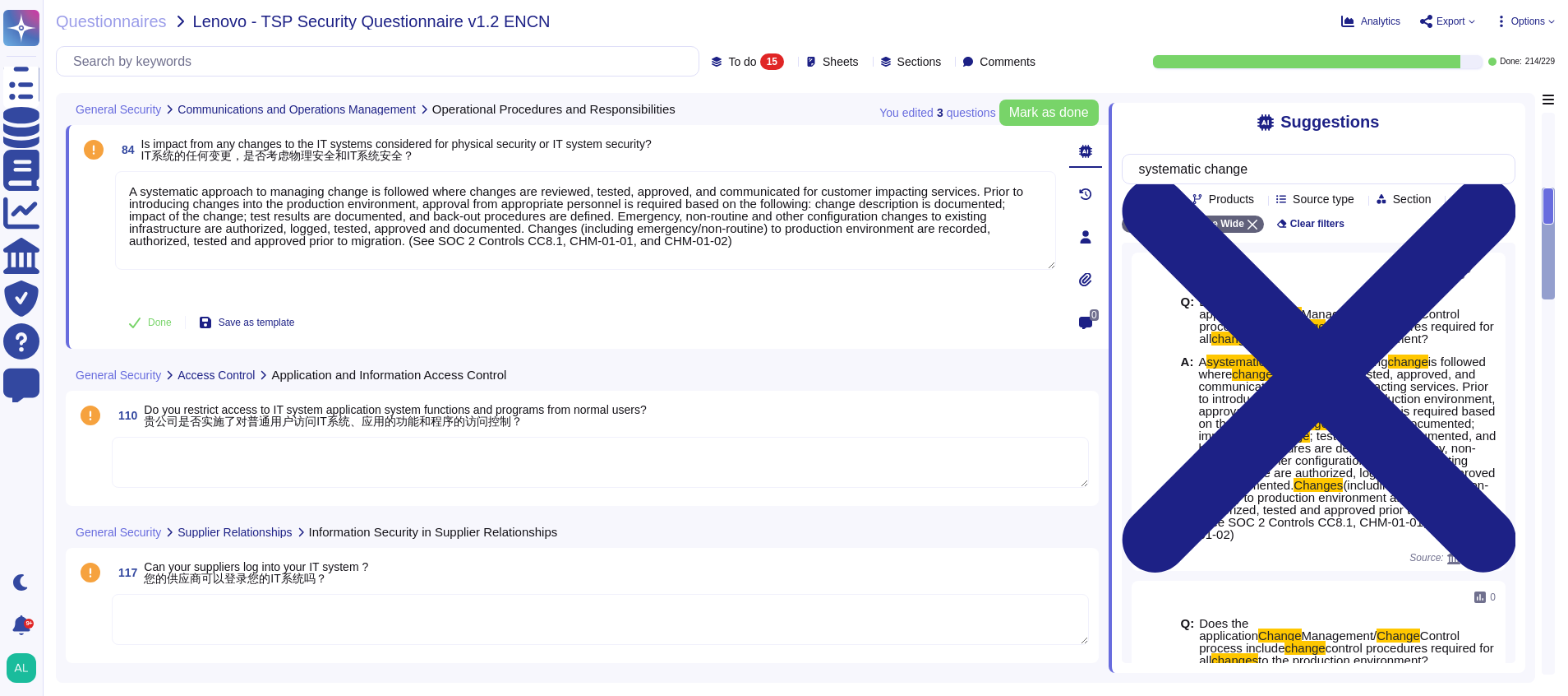
click at [309, 471] on textarea at bounding box center [600, 462] width 977 height 51
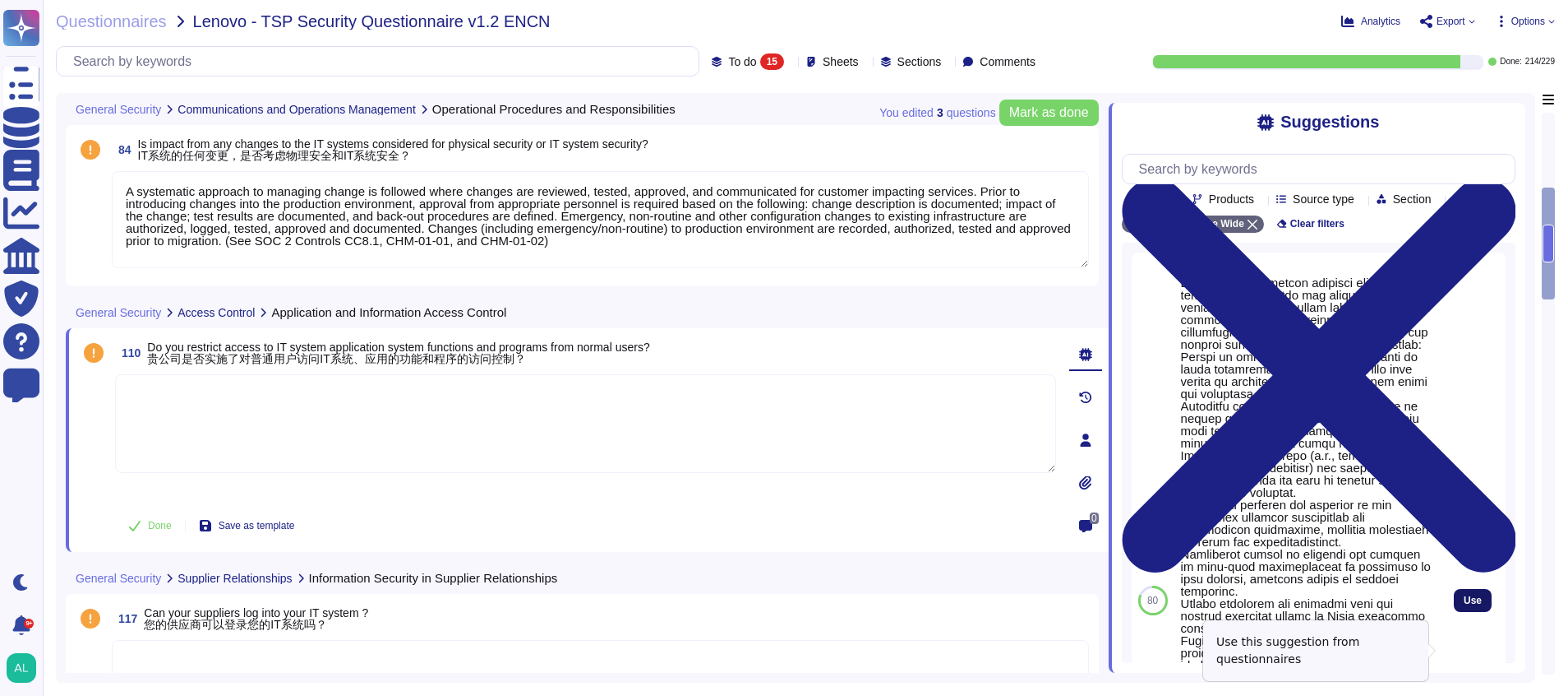
click at [1467, 612] on button "Use" at bounding box center [1473, 600] width 38 height 23
type textarea "Adobe's access control policies and standards ensure that users have the least …"
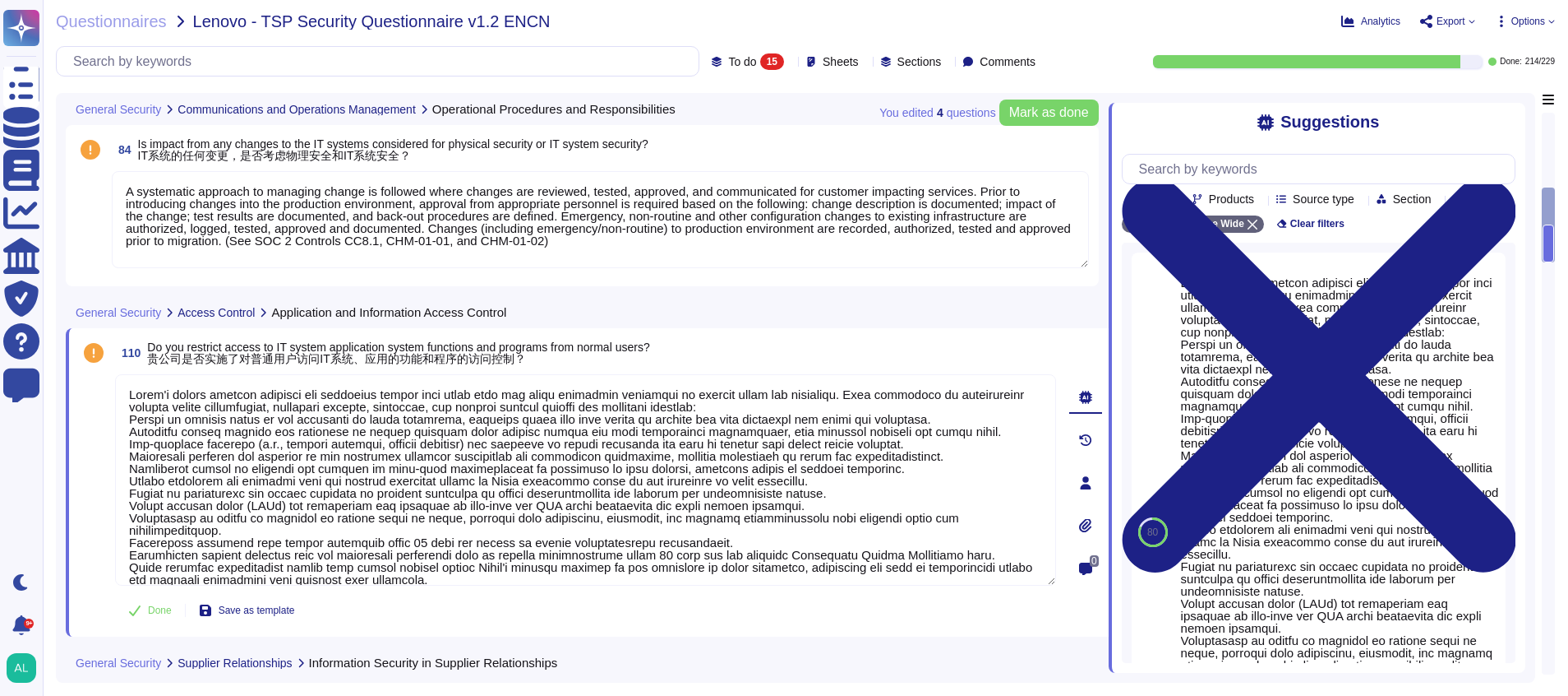
drag, startPoint x: 1553, startPoint y: 238, endPoint x: 1553, endPoint y: 250, distance: 12.0
drag, startPoint x: 1553, startPoint y: 239, endPoint x: 1556, endPoint y: 251, distance: 12.4
click at [1556, 251] on div "Questionnaires Lenovo - TSP Security Questionnaire v1.2 ENCN Analytics Export O…" at bounding box center [805, 348] width 1526 height 696
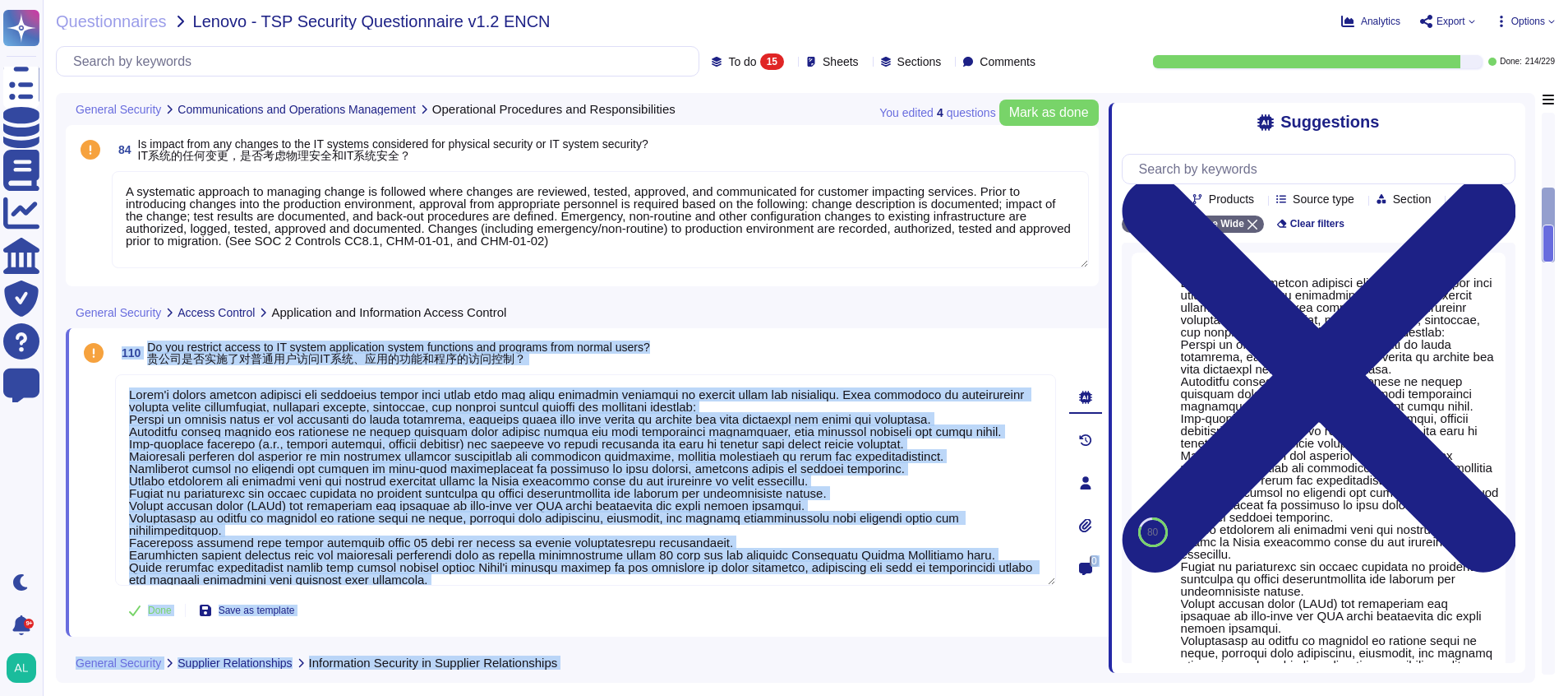
drag, startPoint x: 1103, startPoint y: 311, endPoint x: 1106, endPoint y: 331, distance: 20.2
click at [1106, 331] on div "You edited 4 question s [PERSON_NAME] as done General Security Communications a…" at bounding box center [795, 388] width 1480 height 590
click at [1054, 110] on span "Mark as done" at bounding box center [1048, 113] width 80 height 13
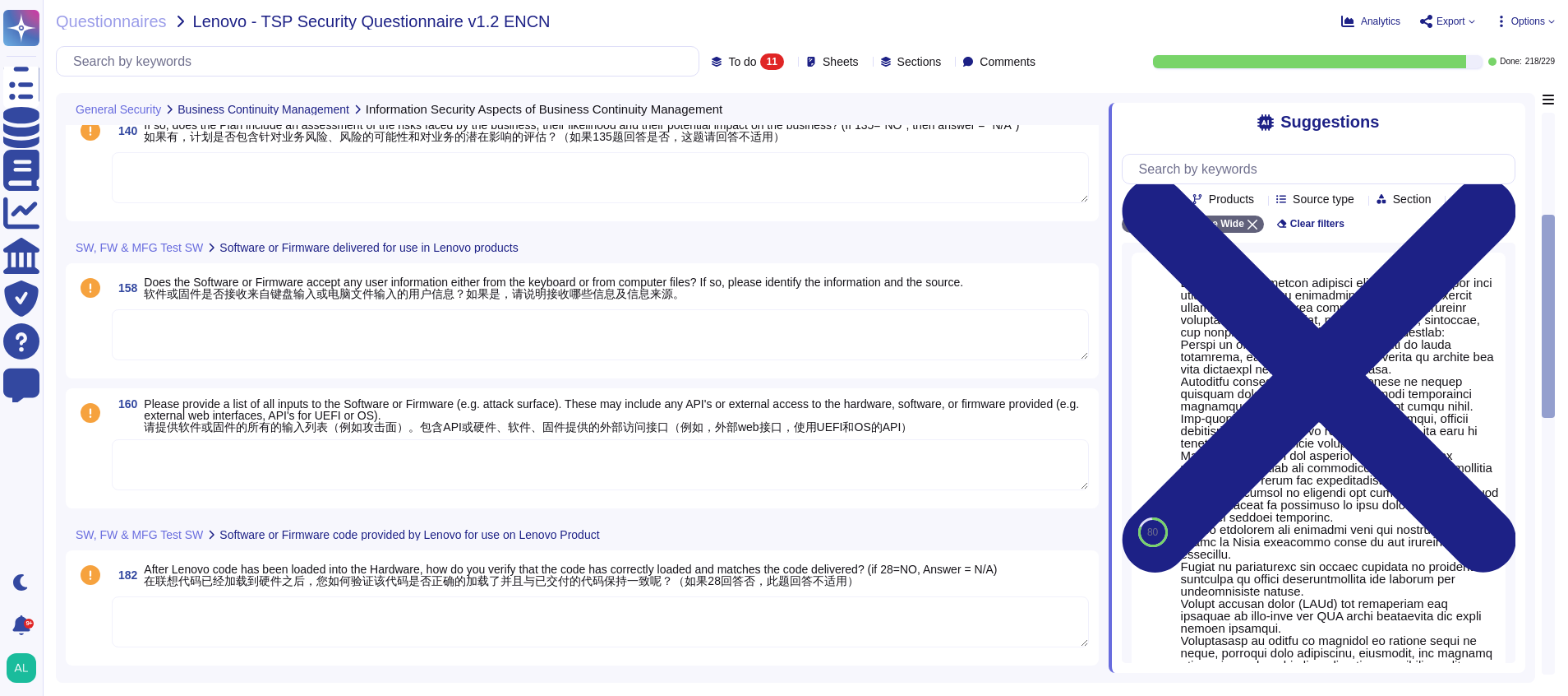
click at [805, 181] on textarea at bounding box center [600, 178] width 977 height 51
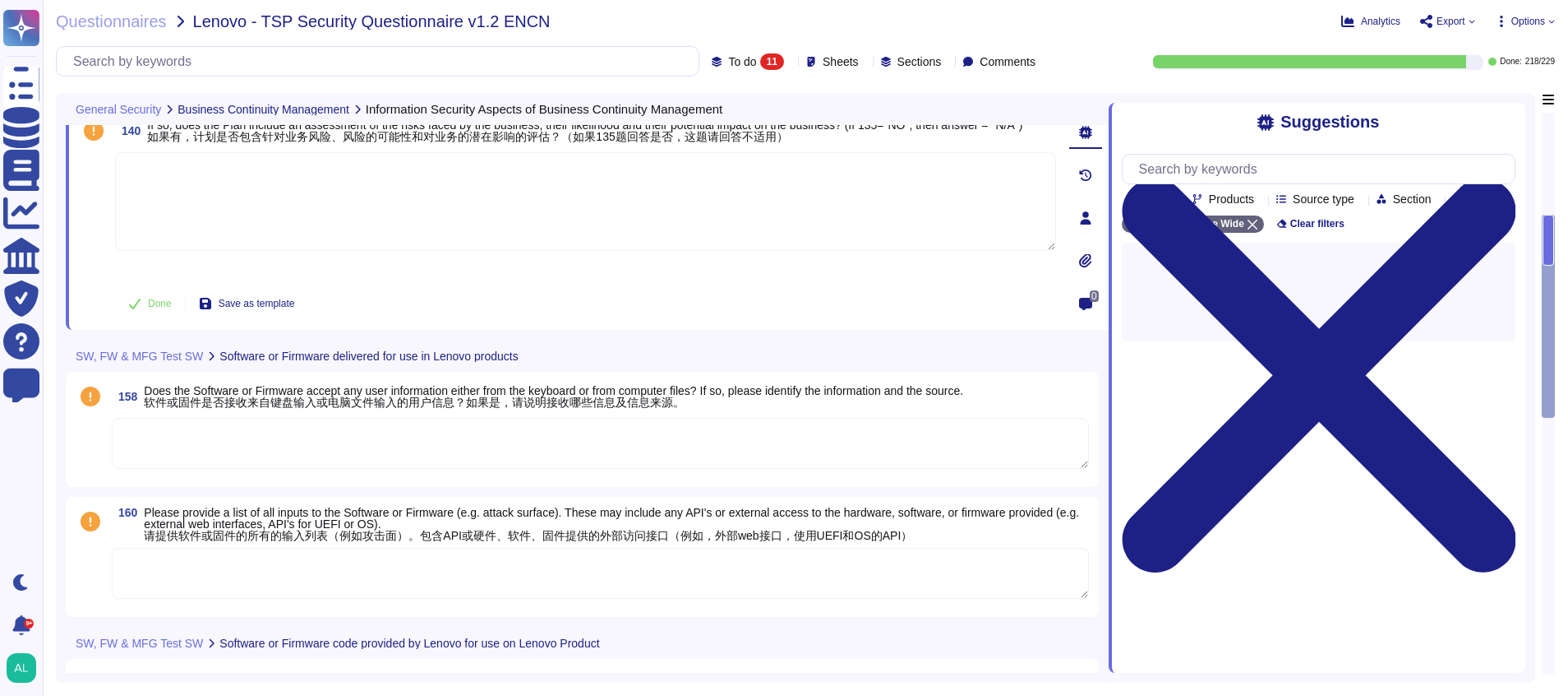
drag, startPoint x: 1550, startPoint y: 232, endPoint x: 1544, endPoint y: 205, distance: 27.7
drag, startPoint x: 1544, startPoint y: 205, endPoint x: 727, endPoint y: 179, distance: 817.4
click at [727, 179] on textarea at bounding box center [585, 202] width 941 height 99
drag, startPoint x: 878, startPoint y: 136, endPoint x: 492, endPoint y: 184, distance: 389.0
click at [492, 184] on textarea at bounding box center [585, 202] width 941 height 99
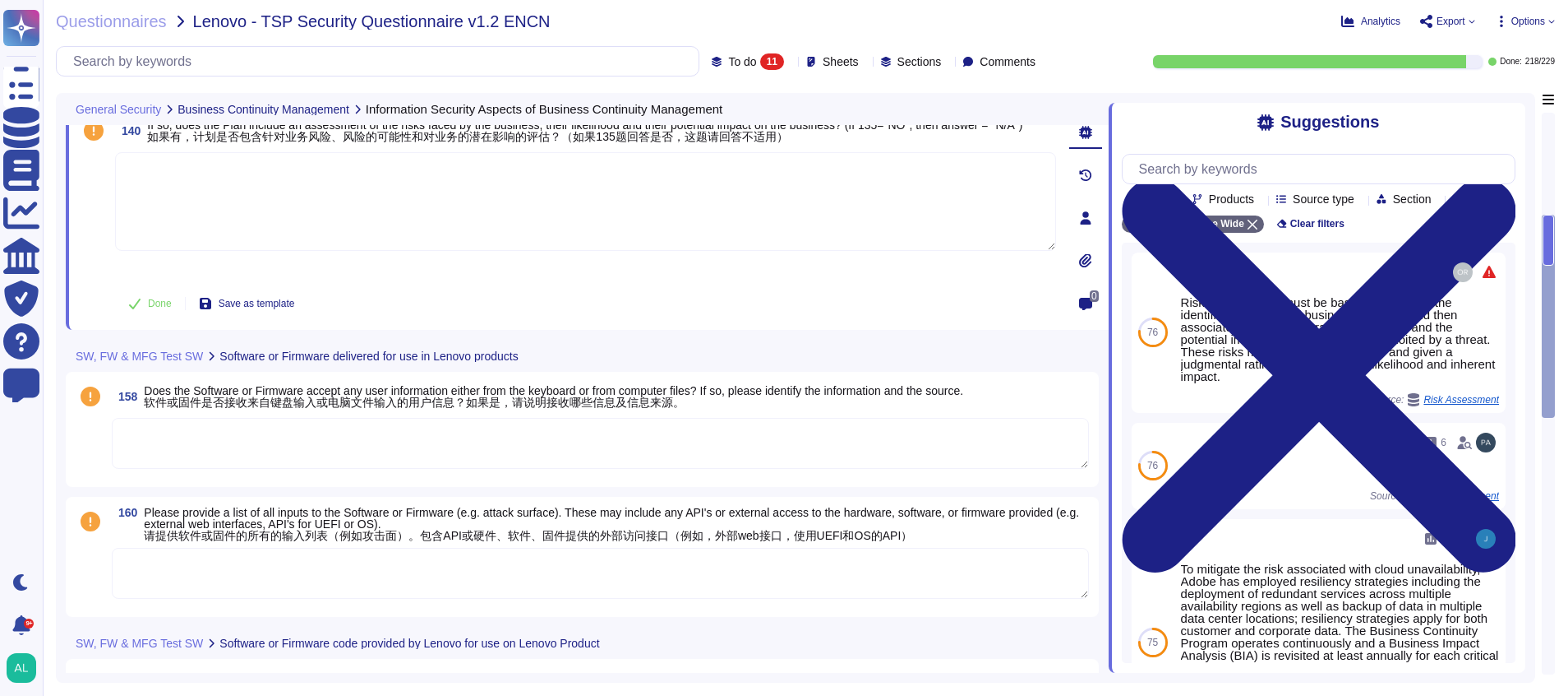
click at [1544, 131] on div at bounding box center [1548, 394] width 11 height 560
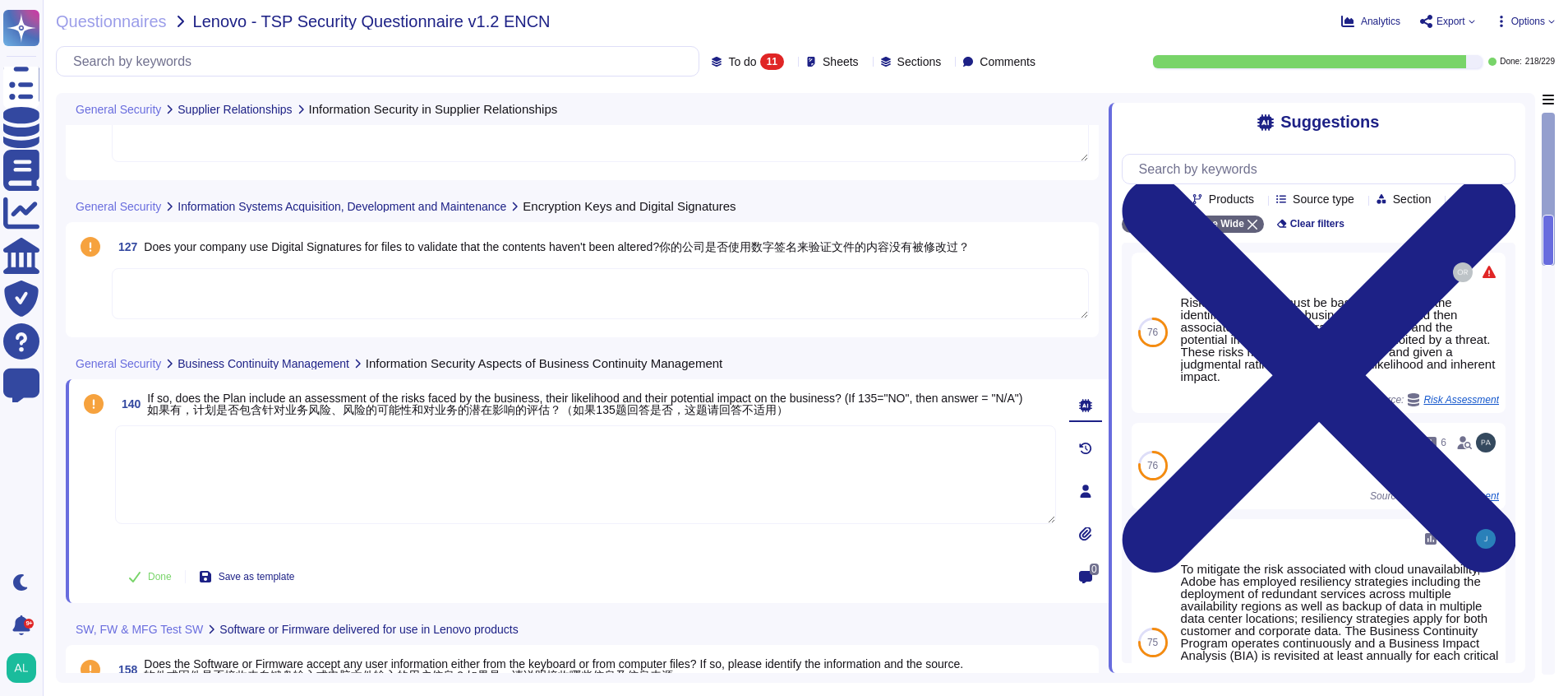
scroll to position [0, 0]
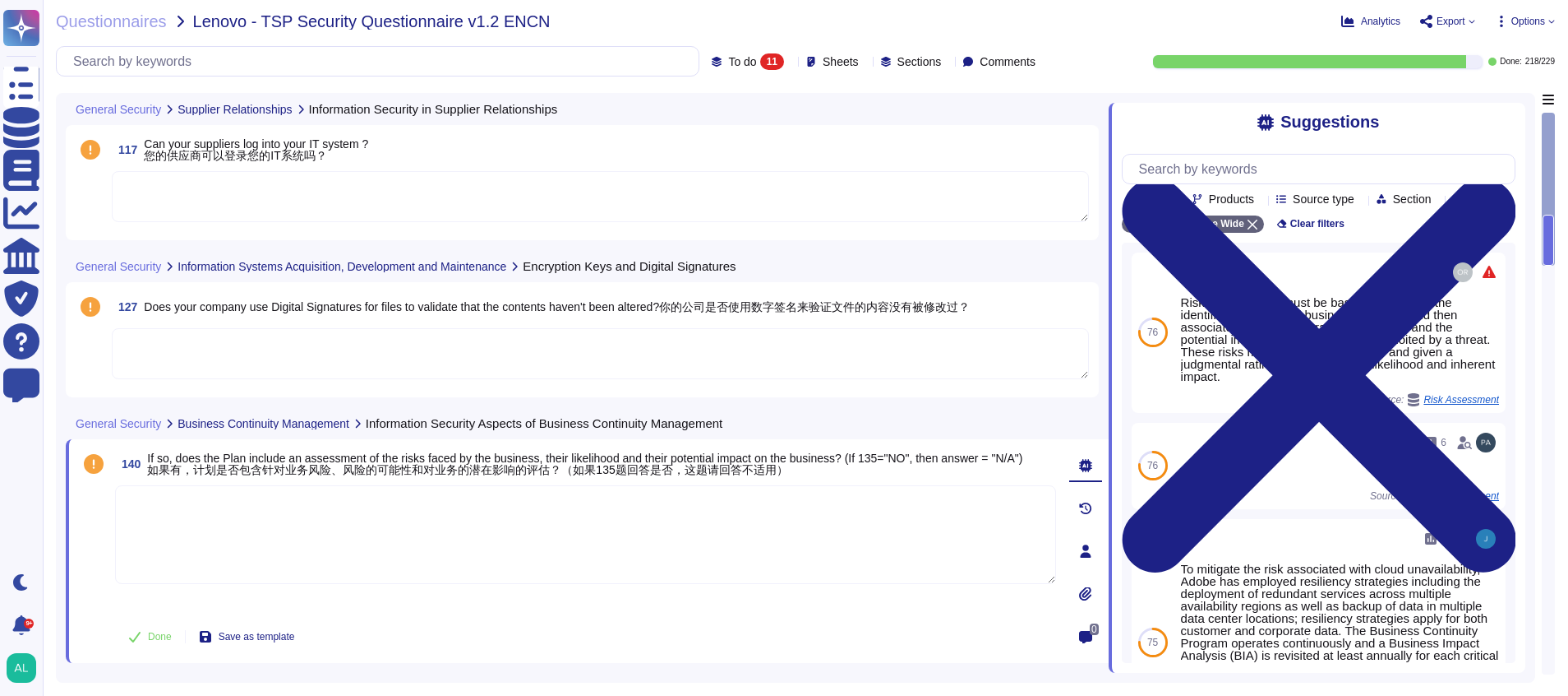
click at [424, 196] on textarea at bounding box center [600, 197] width 977 height 51
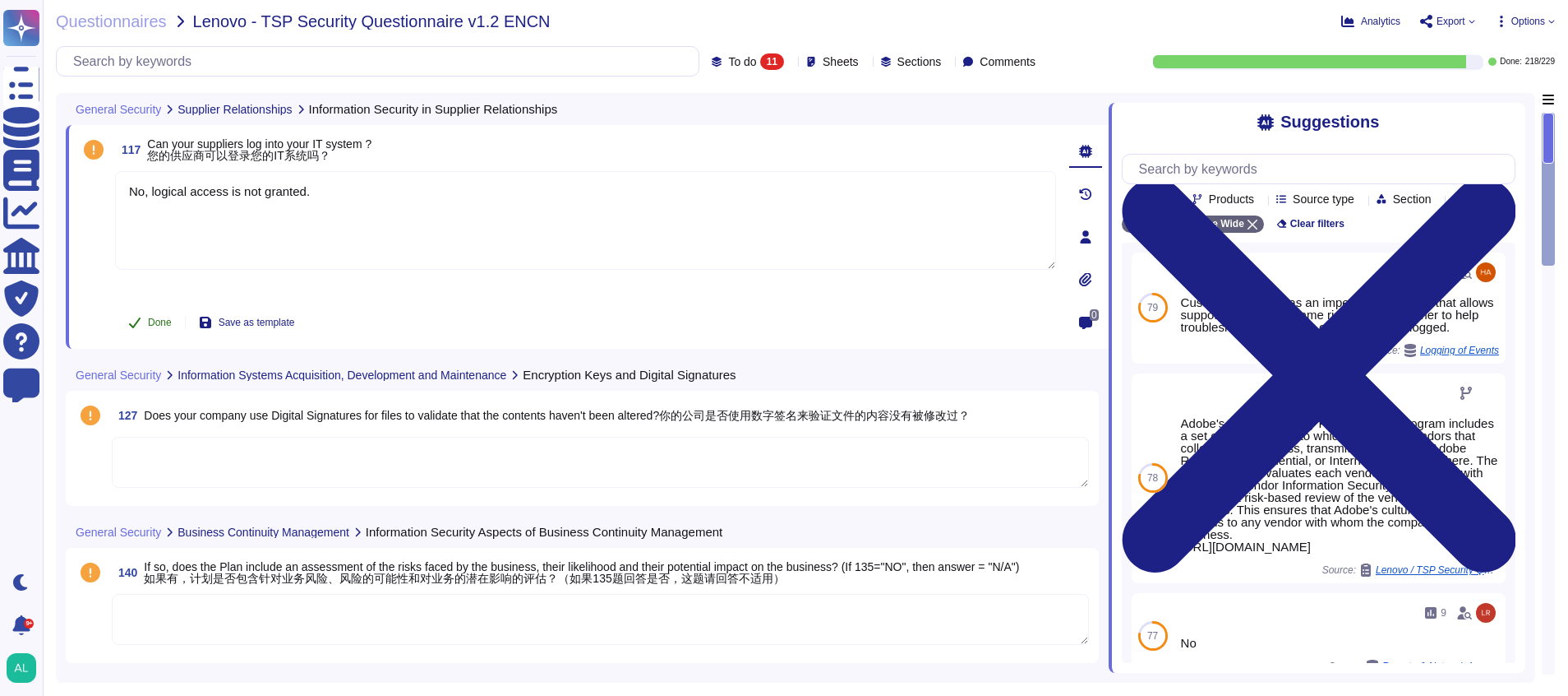
type textarea "No, logical access is not granted."
click at [143, 328] on button "Done" at bounding box center [150, 322] width 70 height 33
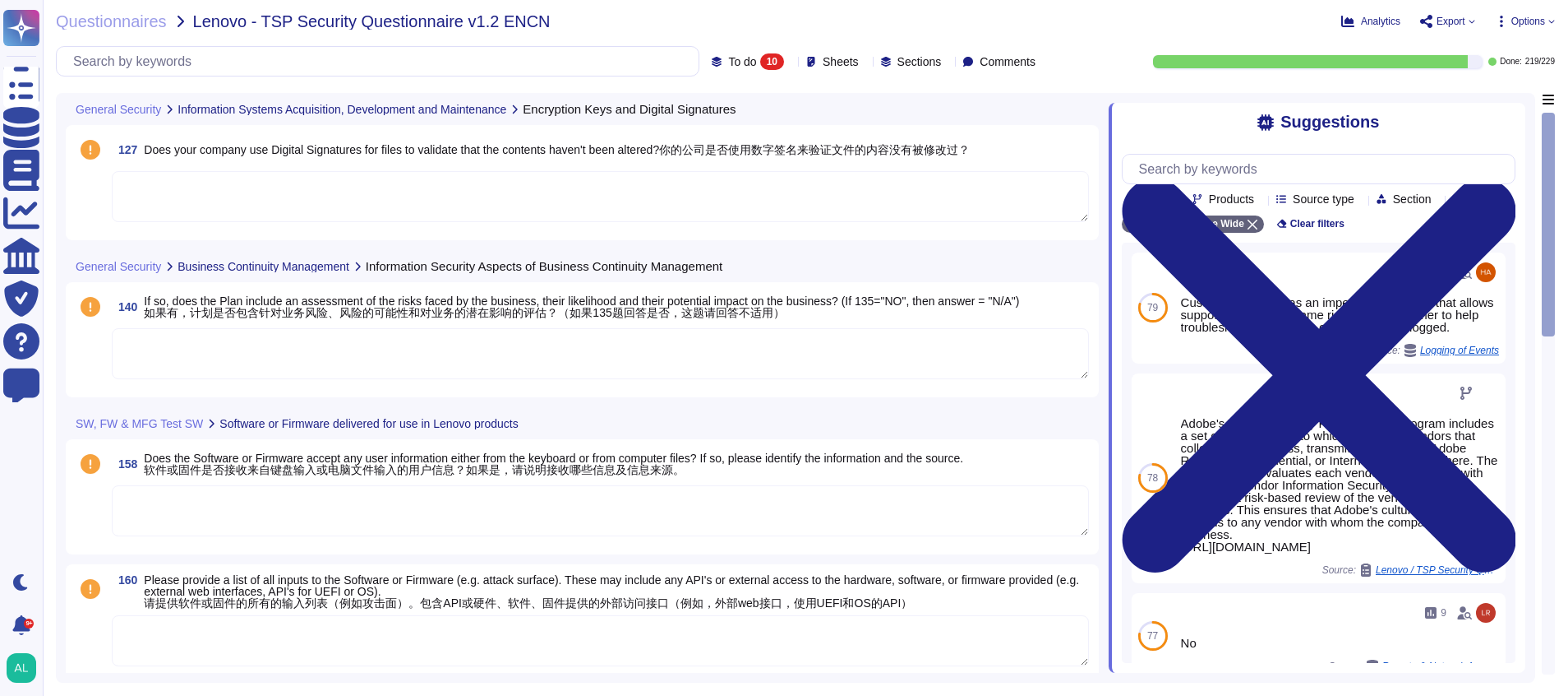
click at [216, 199] on textarea at bounding box center [600, 197] width 977 height 51
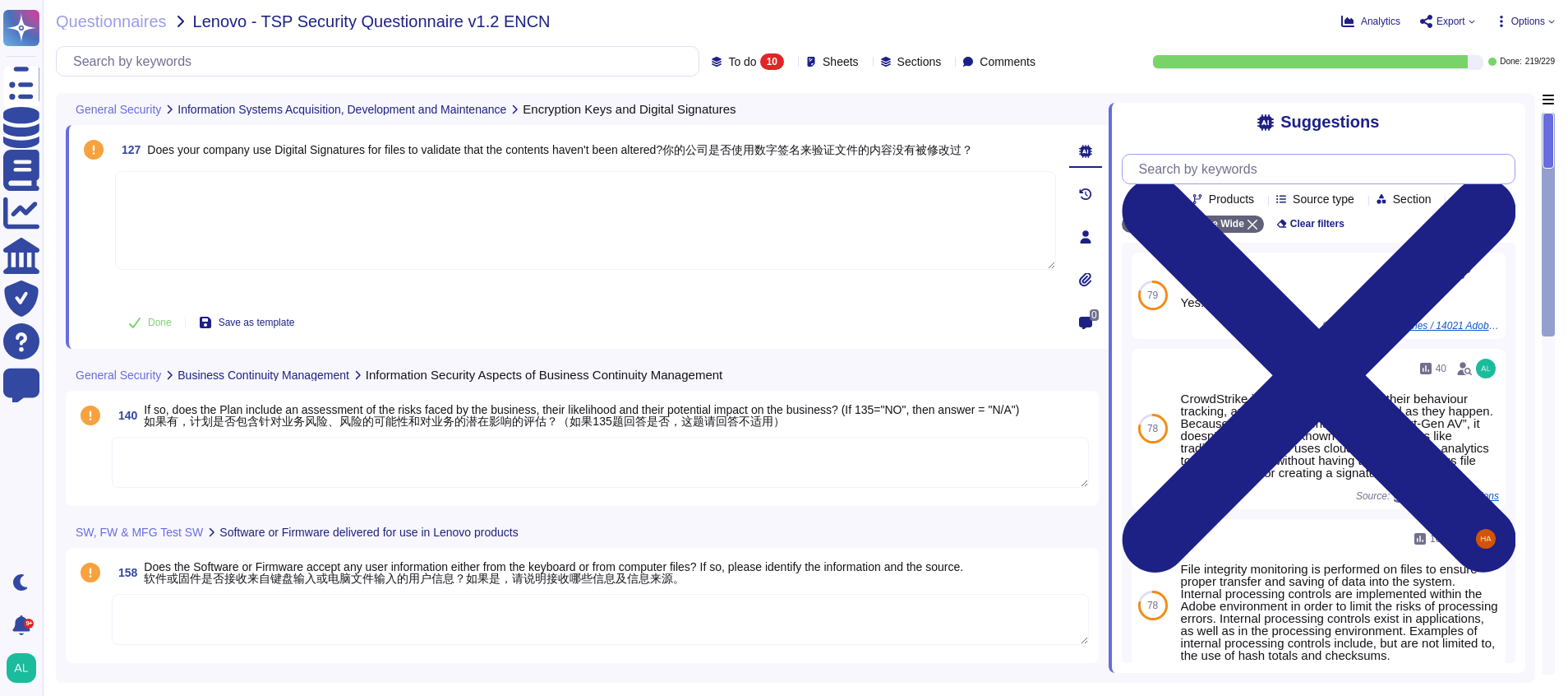
paste input "Yes, this is governed by Adobe Physical Security Policy but is not in scope for…"
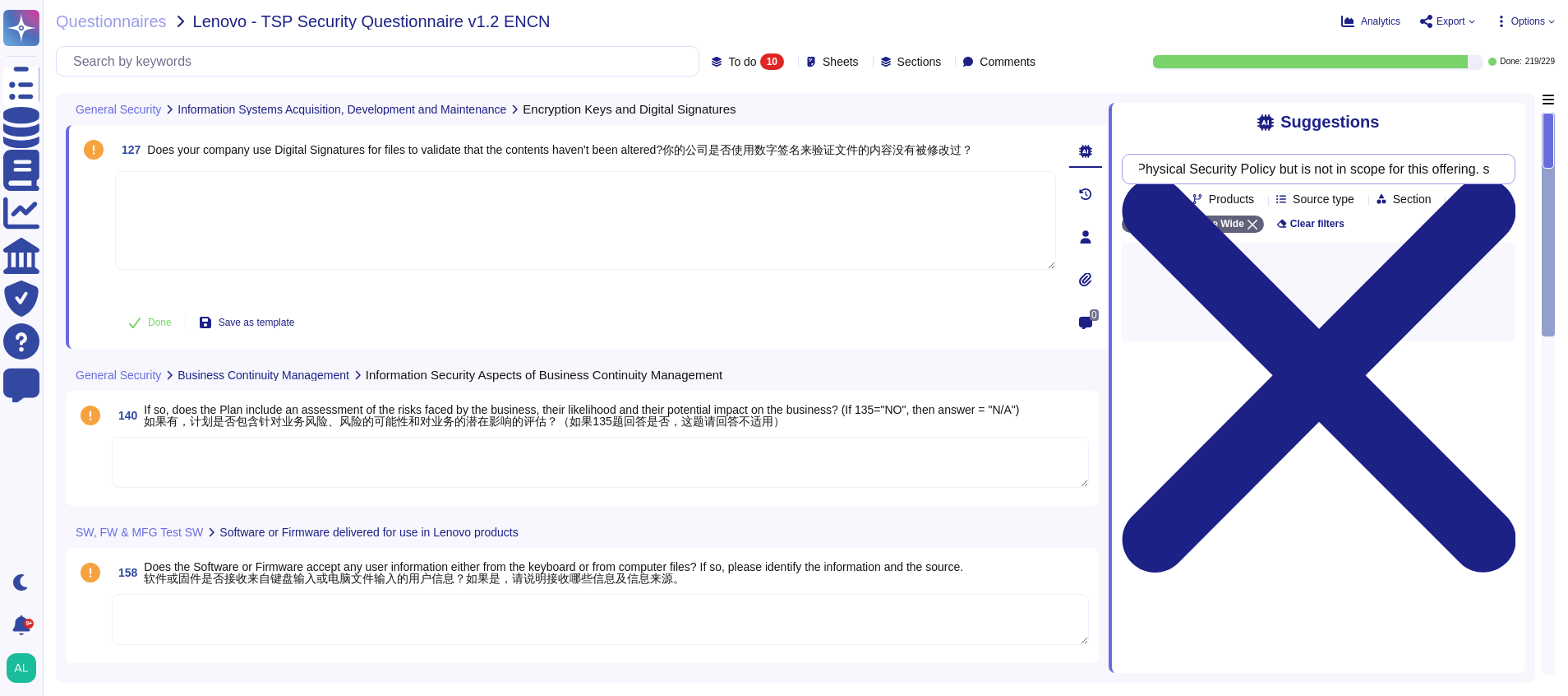
type input "Yes, this is governed by Adobe Physical Security Policy but is not in scope for…"
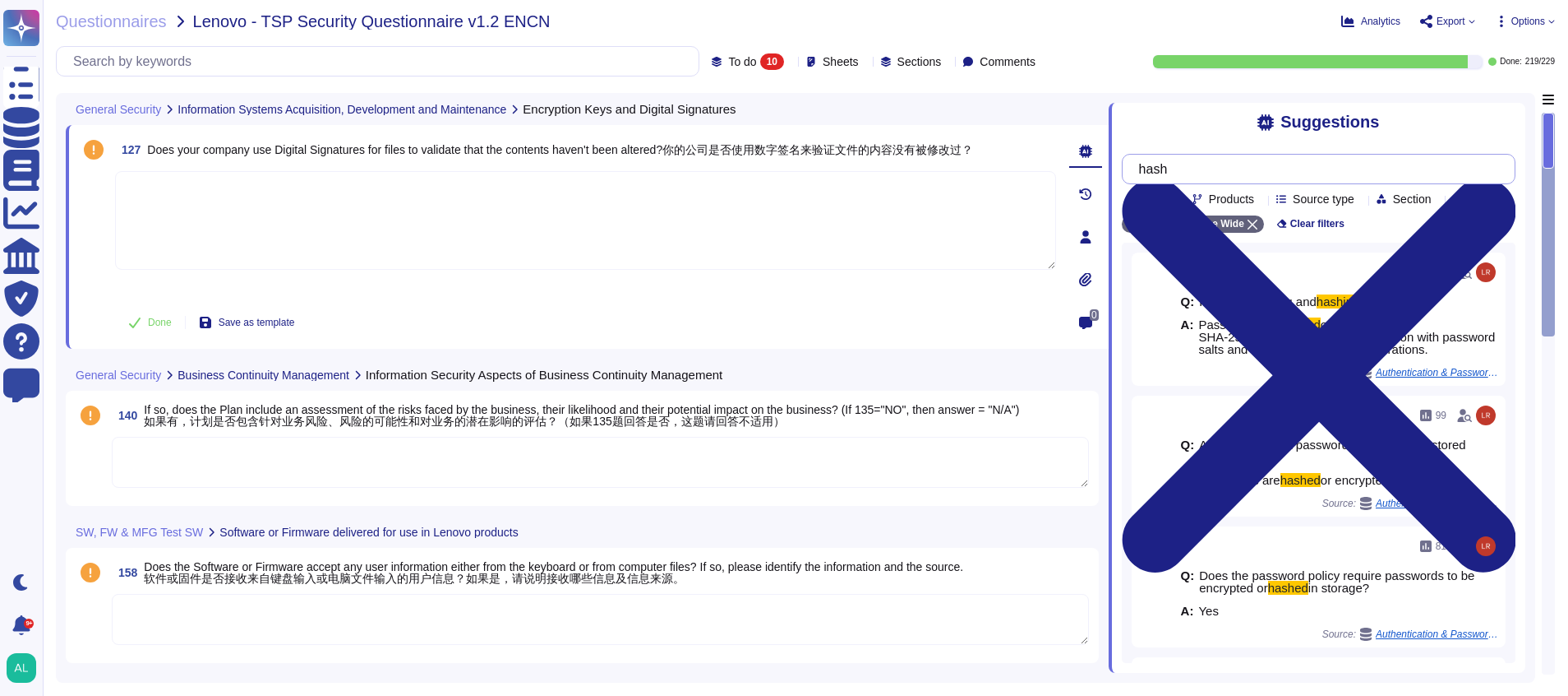
click at [1208, 163] on input "hash" at bounding box center [1315, 169] width 367 height 29
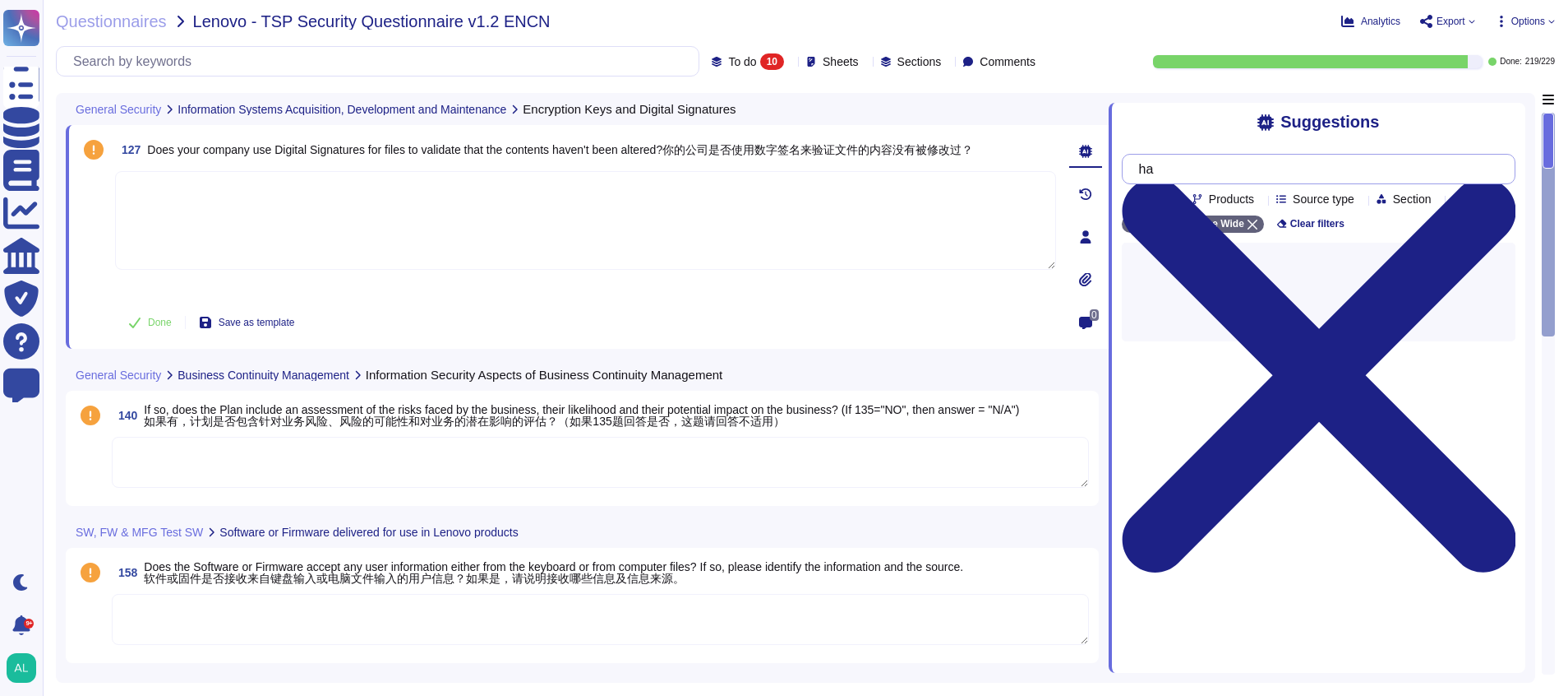
type input "h"
type input "file integrity"
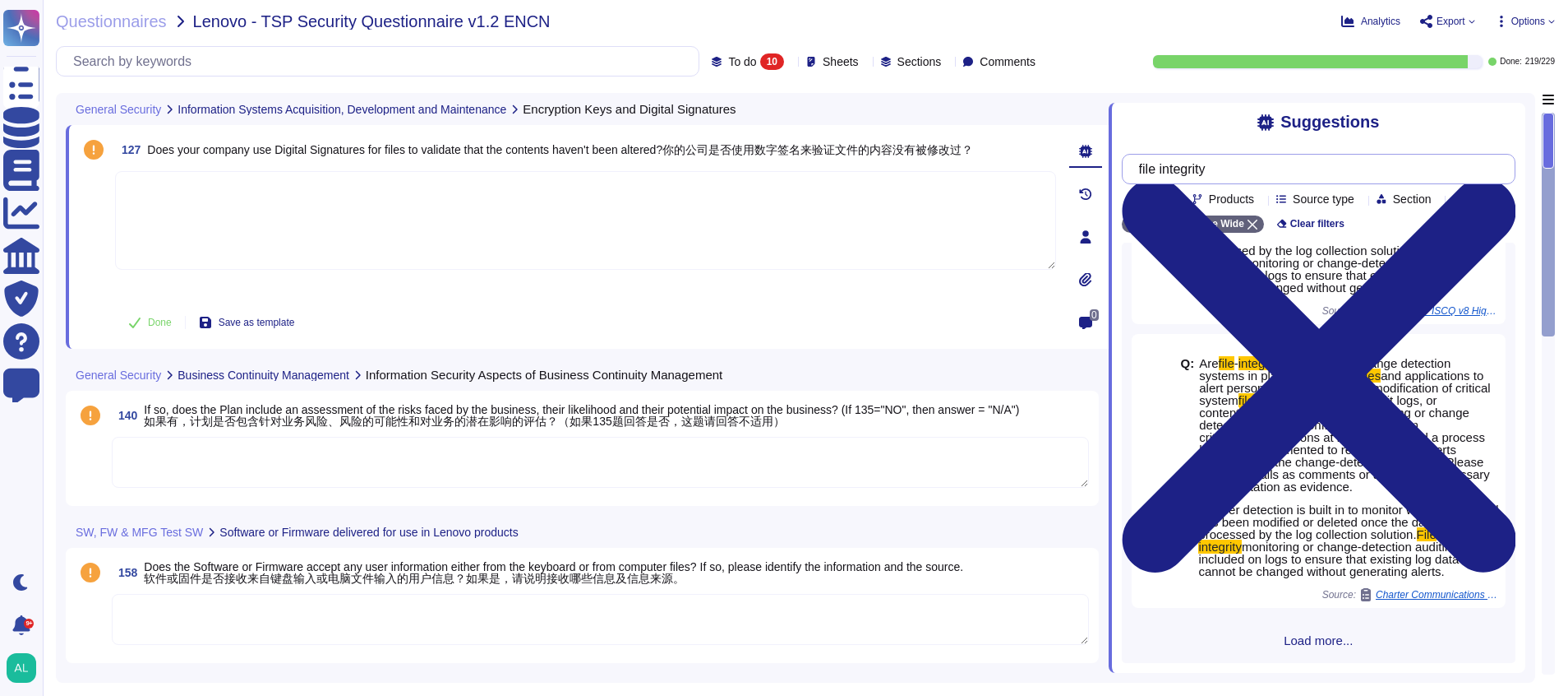
scroll to position [172, 0]
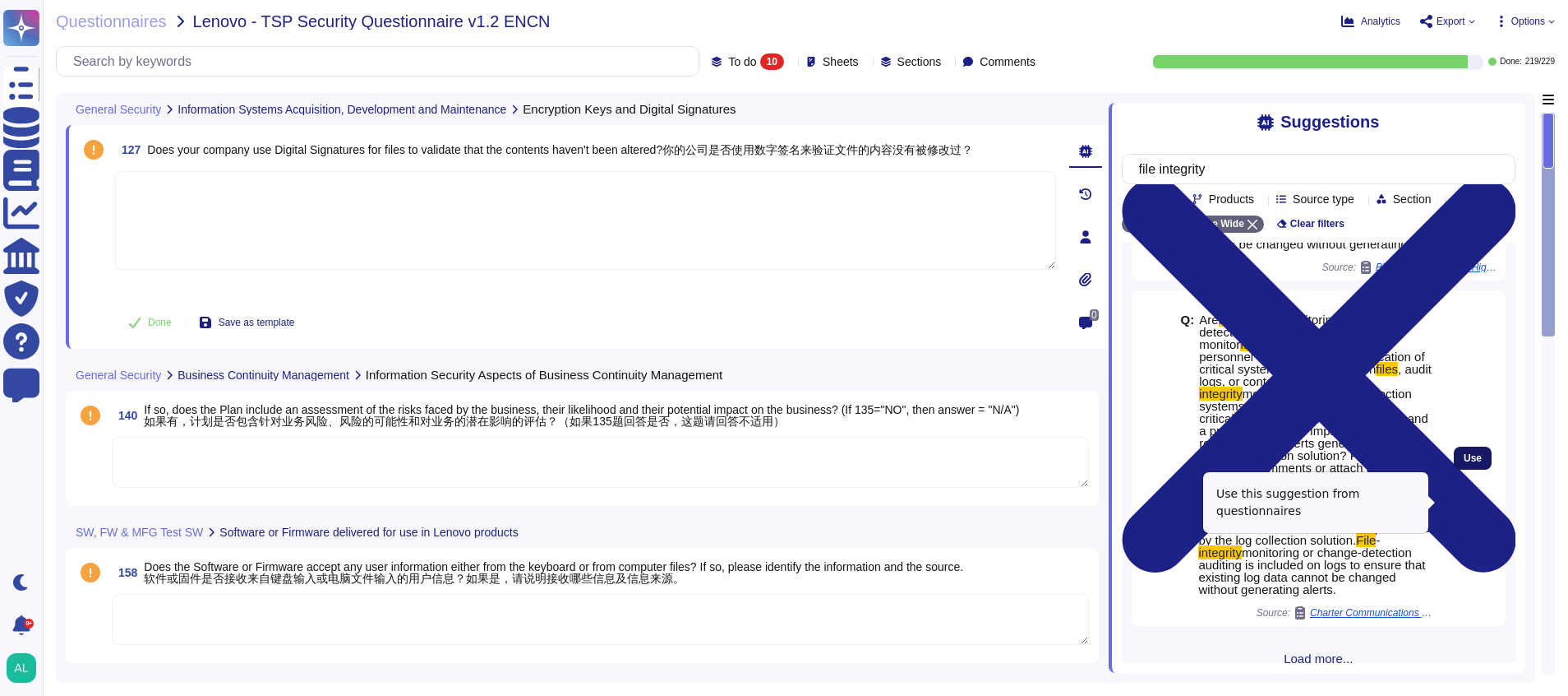
click at [1465, 470] on button "Use" at bounding box center [1473, 458] width 38 height 23
type textarea "Tamper detection is built in to monitor whether a record has been modified or d…"
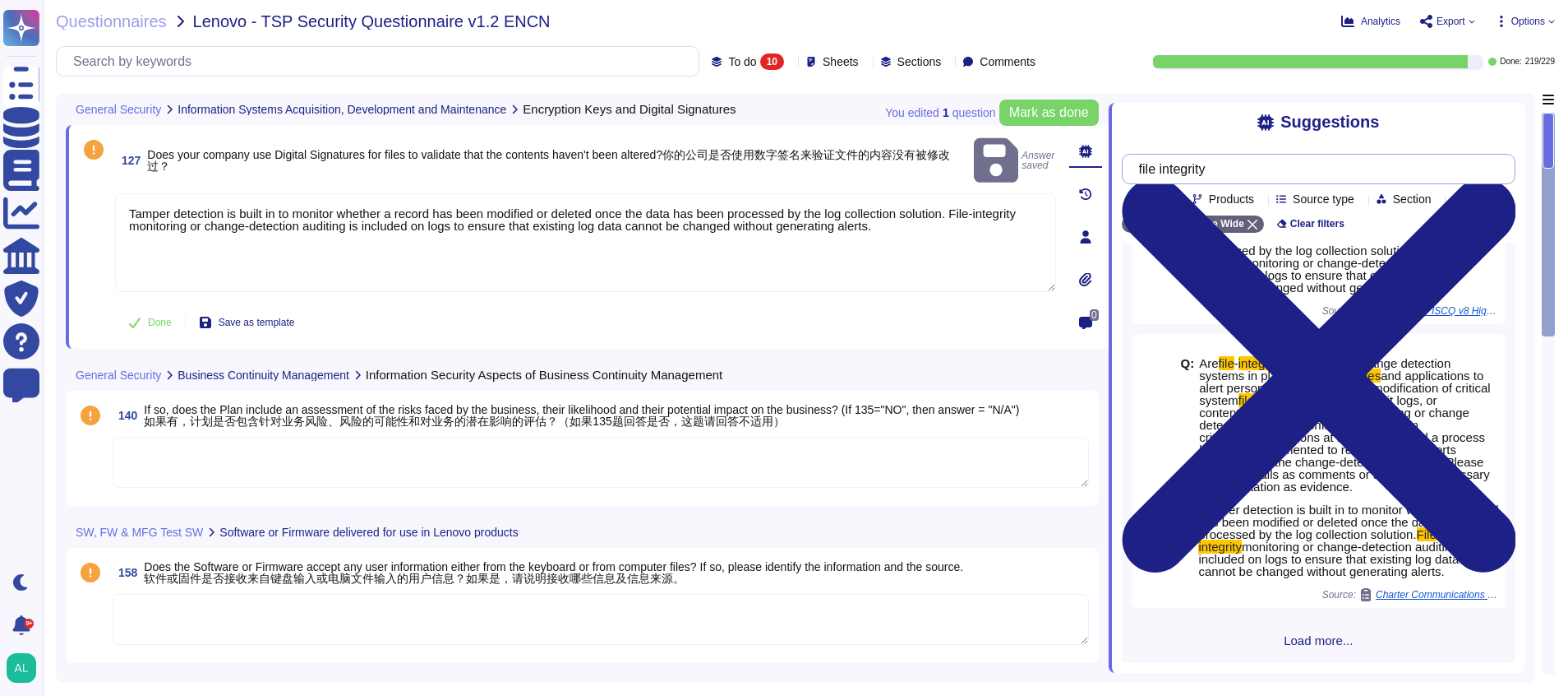
click at [1261, 160] on input "file integrity" at bounding box center [1315, 169] width 367 height 29
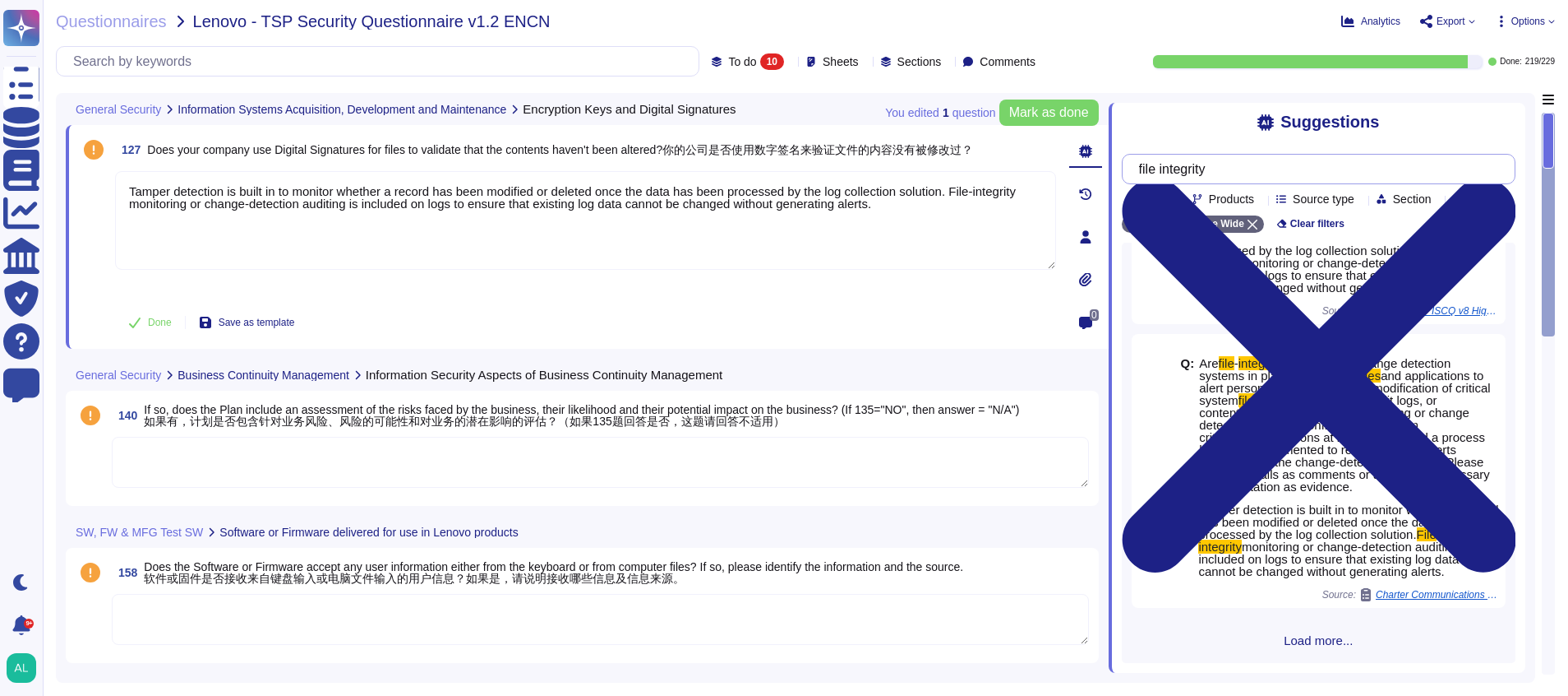
scroll to position [0, 0]
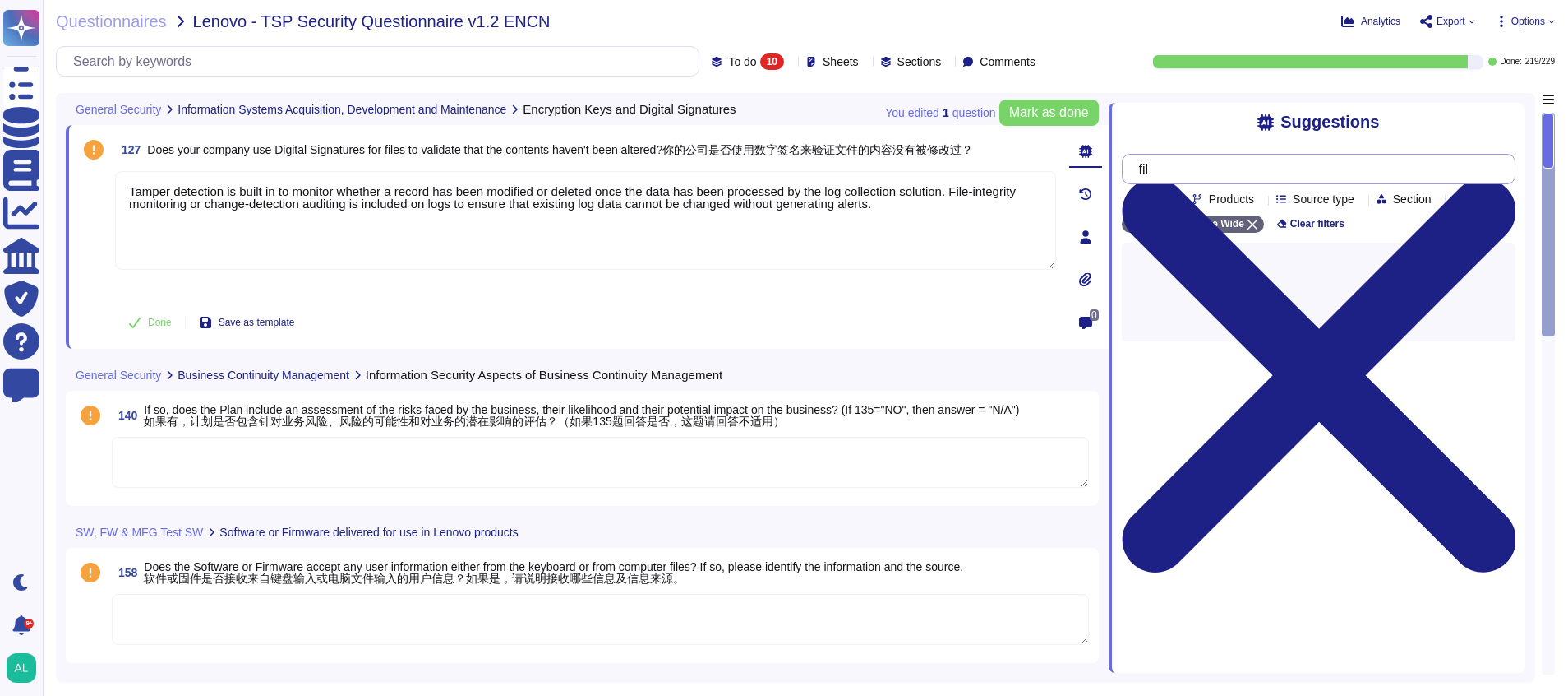
type input "f"
type input "digital signatures"
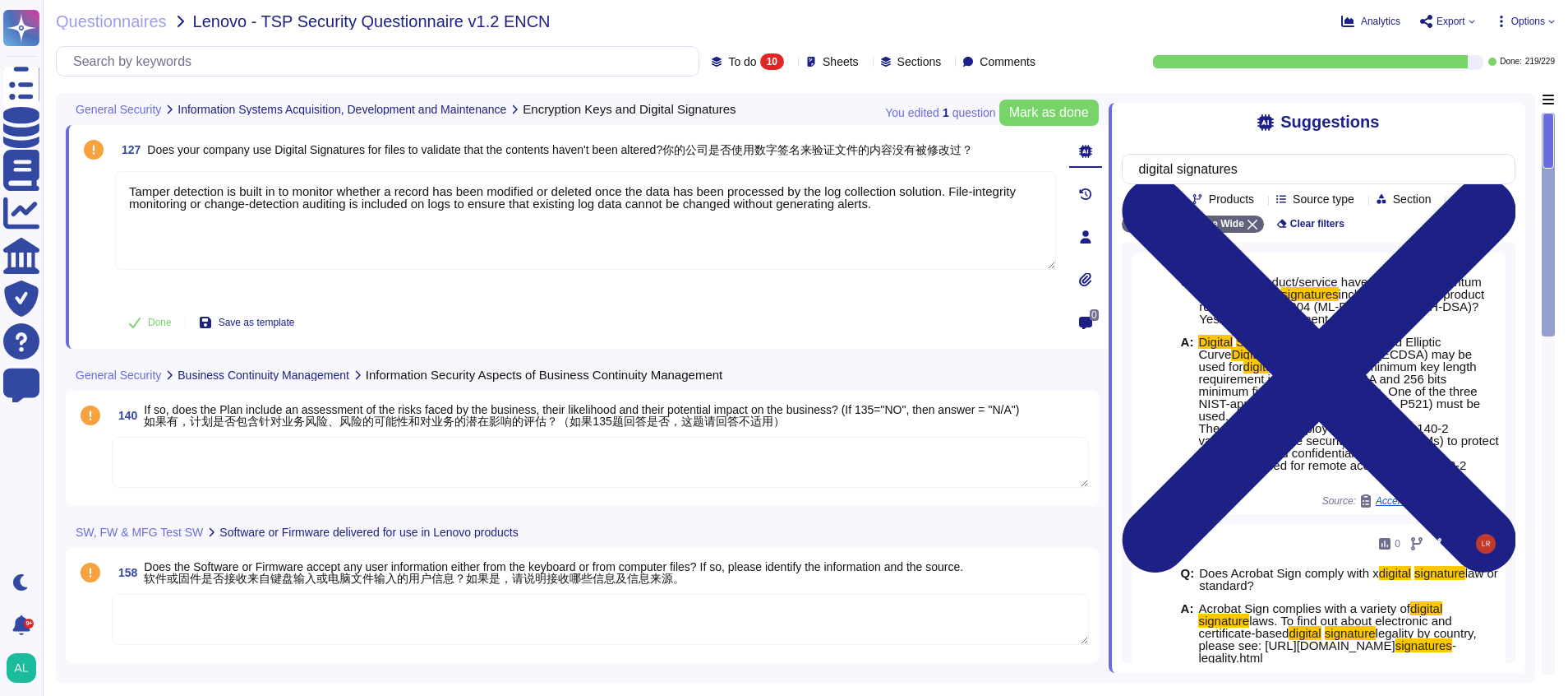
drag, startPoint x: 1549, startPoint y: 138, endPoint x: 1556, endPoint y: 188, distance: 50.5
drag, startPoint x: 1556, startPoint y: 188, endPoint x: 1547, endPoint y: 135, distance: 53.8
click at [1547, 135] on div at bounding box center [1548, 140] width 11 height 56
drag, startPoint x: 1547, startPoint y: 135, endPoint x: 1554, endPoint y: 167, distance: 32.8
click at [1554, 167] on div at bounding box center [1548, 394] width 13 height 561
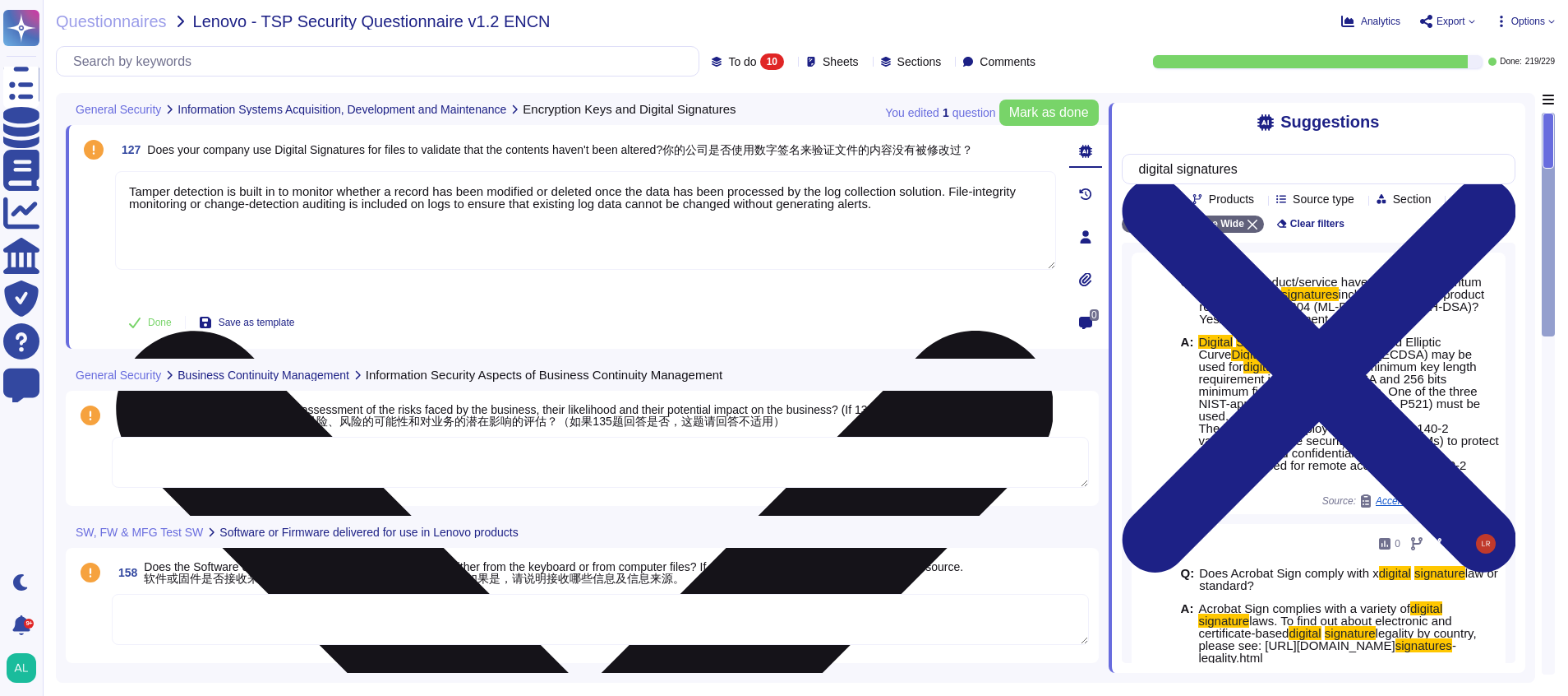
drag, startPoint x: 959, startPoint y: 220, endPoint x: 848, endPoint y: 246, distance: 114.0
click at [848, 246] on textarea "Tamper detection is built in to monitor whether a record has been modified or d…" at bounding box center [585, 220] width 941 height 99
drag, startPoint x: 1503, startPoint y: 648, endPoint x: 586, endPoint y: 277, distance: 989.2
click at [586, 277] on div "Tamper detection is built in to monitor whether a record has been modified or d…" at bounding box center [585, 235] width 941 height 128
